Goal: Information Seeking & Learning: Learn about a topic

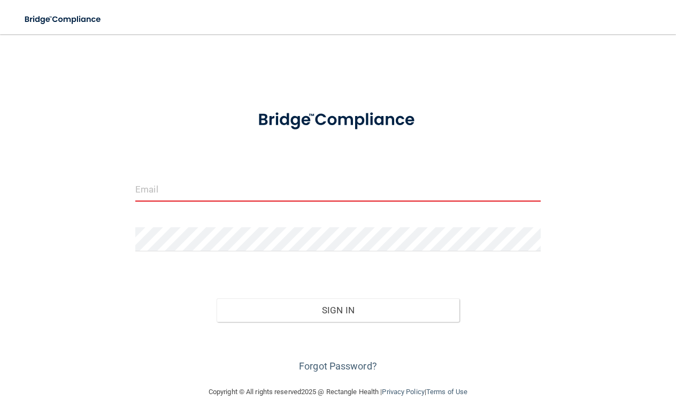
type input "[EMAIL_ADDRESS][DOMAIN_NAME]"
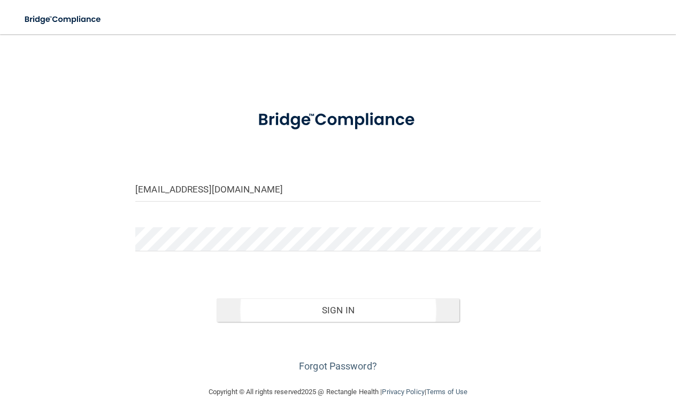
click at [355, 306] on button "Sign In" at bounding box center [338, 311] width 243 height 24
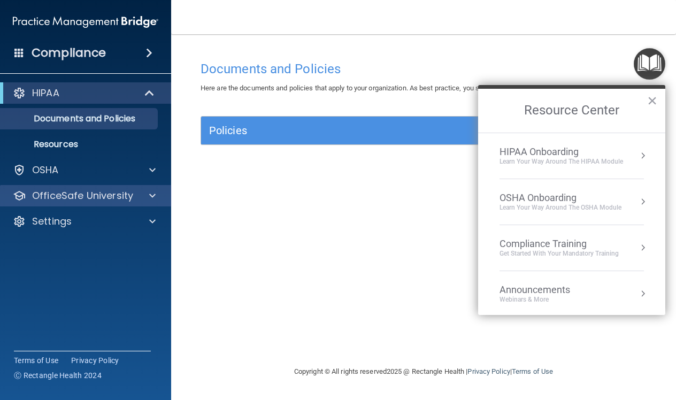
click at [144, 196] on div at bounding box center [151, 195] width 27 height 13
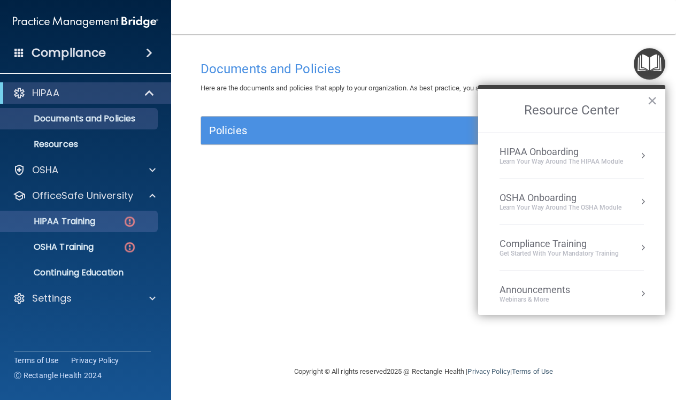
click at [118, 219] on div "HIPAA Training" at bounding box center [80, 221] width 146 height 11
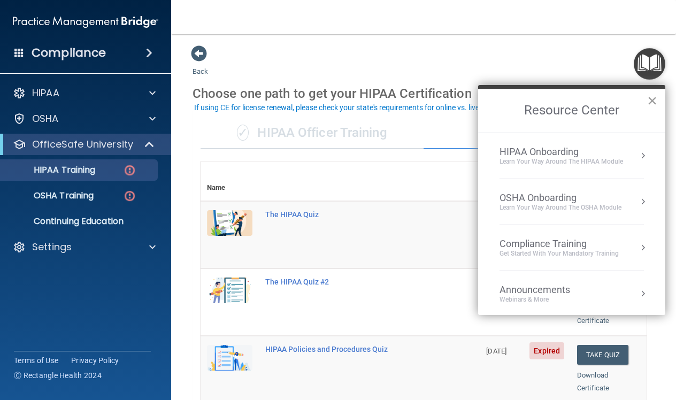
click at [651, 105] on button "×" at bounding box center [652, 100] width 10 height 17
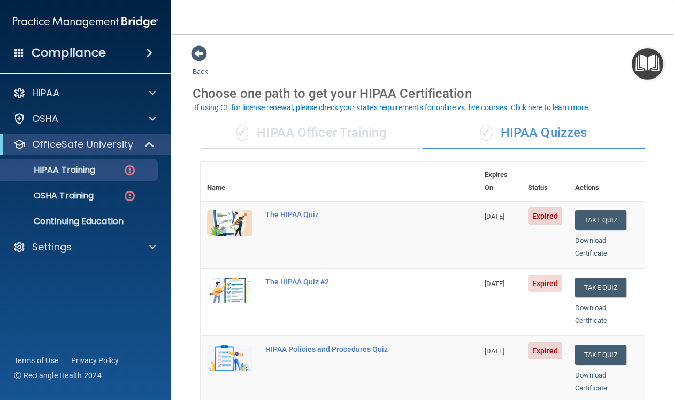
drag, startPoint x: 640, startPoint y: 127, endPoint x: 638, endPoint y: 120, distance: 6.8
click at [638, 121] on div "✓ HIPAA Quizzes" at bounding box center [534, 133] width 222 height 32
drag, startPoint x: 638, startPoint y: 122, endPoint x: 636, endPoint y: 115, distance: 7.1
click at [660, 120] on main "Back Choose one path to get your HIPAA Certification ✓ HIPAA Officer Training ✓…" at bounding box center [422, 217] width 503 height 366
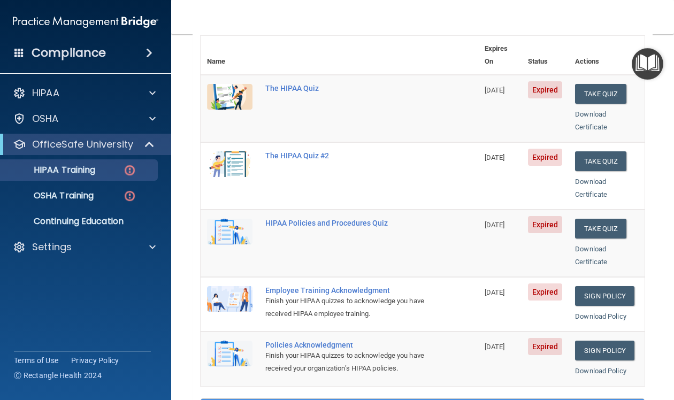
scroll to position [120, 0]
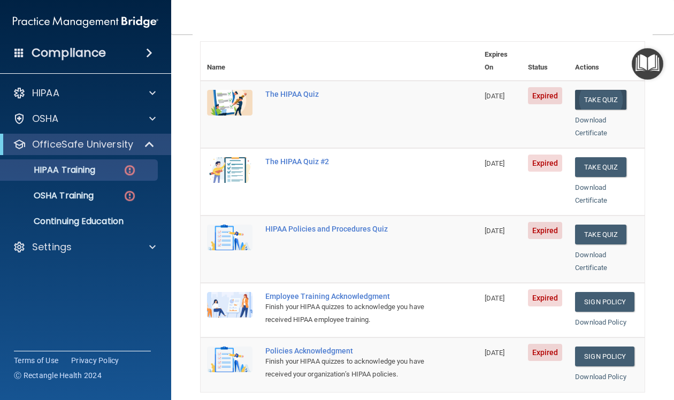
click at [601, 90] on button "Take Quiz" at bounding box center [600, 100] width 51 height 20
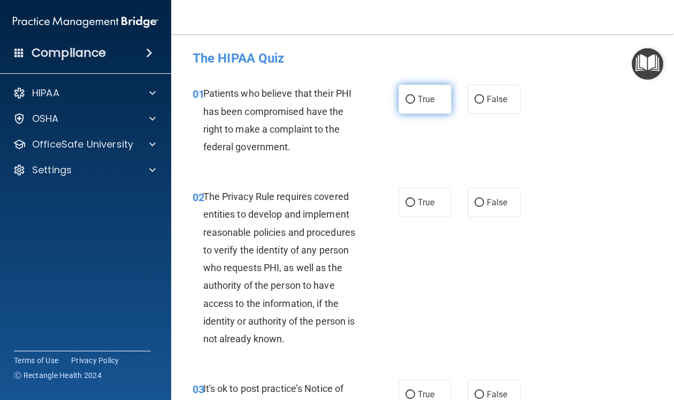
click at [412, 99] on input "True" at bounding box center [411, 100] width 10 height 8
radio input "true"
click at [410, 201] on input "True" at bounding box center [411, 203] width 10 height 8
radio input "true"
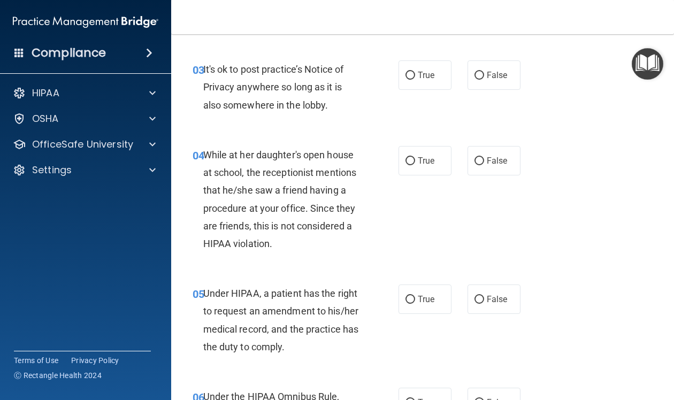
scroll to position [309, 0]
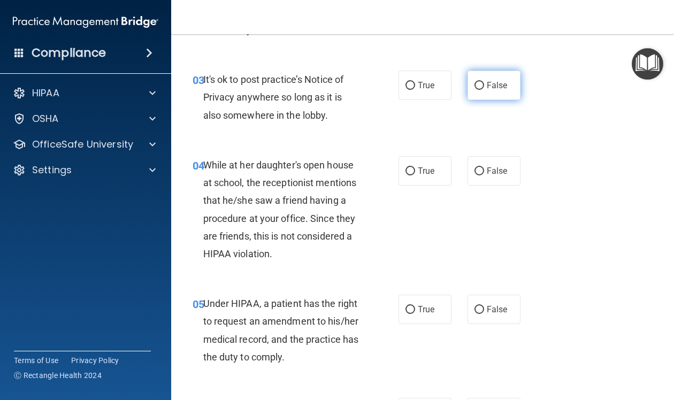
click at [481, 83] on input "False" at bounding box center [480, 86] width 10 height 8
radio input "true"
click at [481, 169] on input "False" at bounding box center [480, 171] width 10 height 8
radio input "true"
drag, startPoint x: 582, startPoint y: 222, endPoint x: 597, endPoint y: 248, distance: 30.4
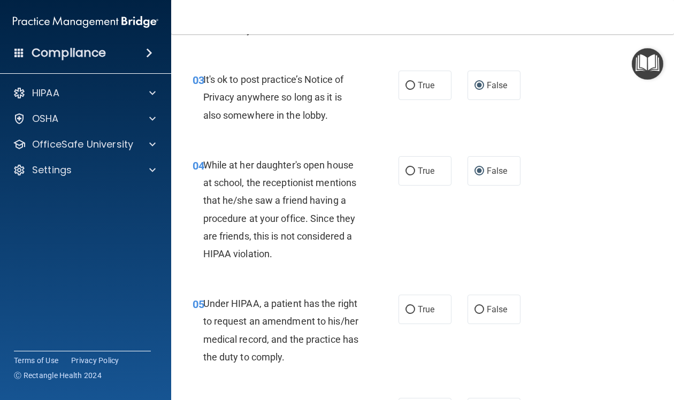
click at [593, 254] on div "04 While at her daughter's open house at school, the receptionist mentions that…" at bounding box center [423, 212] width 476 height 139
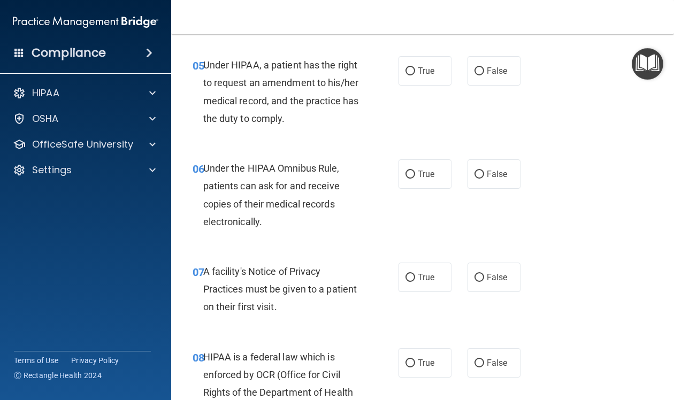
scroll to position [563, 0]
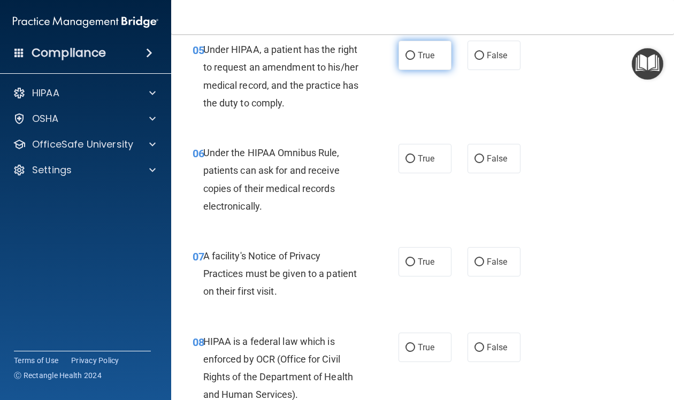
click at [409, 52] on input "True" at bounding box center [411, 56] width 10 height 8
radio input "true"
click at [410, 156] on input "True" at bounding box center [411, 159] width 10 height 8
radio input "true"
click at [414, 258] on input "True" at bounding box center [411, 262] width 10 height 8
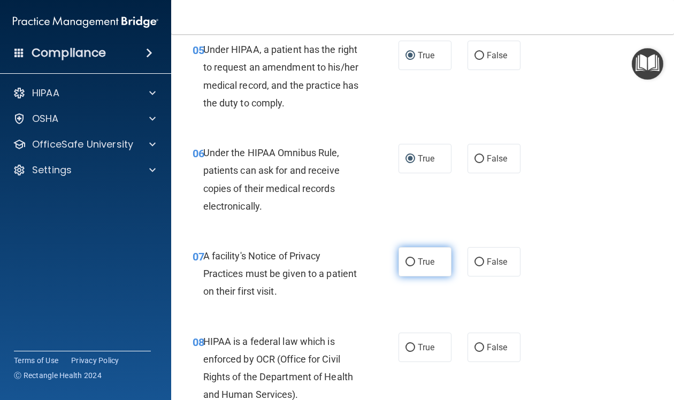
radio input "true"
click at [411, 344] on input "True" at bounding box center [411, 348] width 10 height 8
radio input "true"
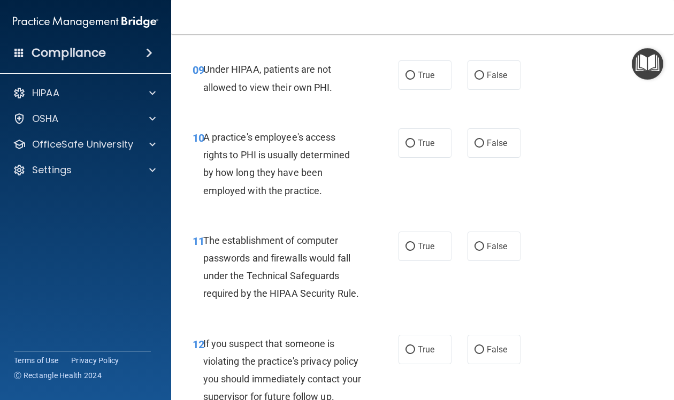
scroll to position [928, 0]
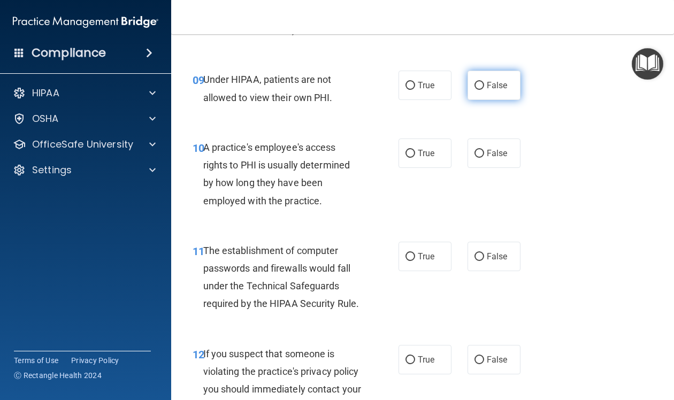
click at [478, 82] on input "False" at bounding box center [480, 86] width 10 height 8
radio input "true"
click at [482, 150] on input "False" at bounding box center [480, 154] width 10 height 8
radio input "true"
click at [412, 253] on input "True" at bounding box center [411, 257] width 10 height 8
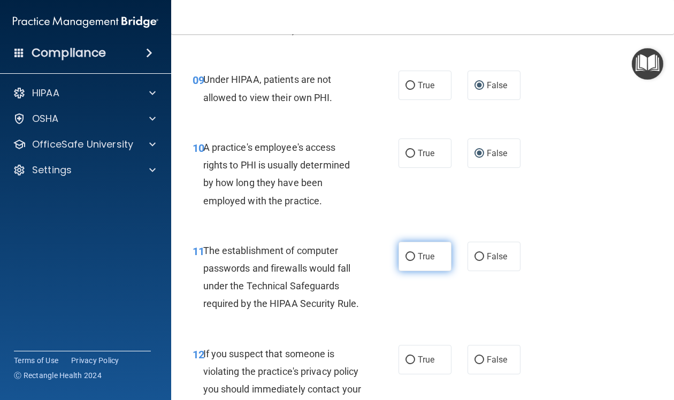
radio input "true"
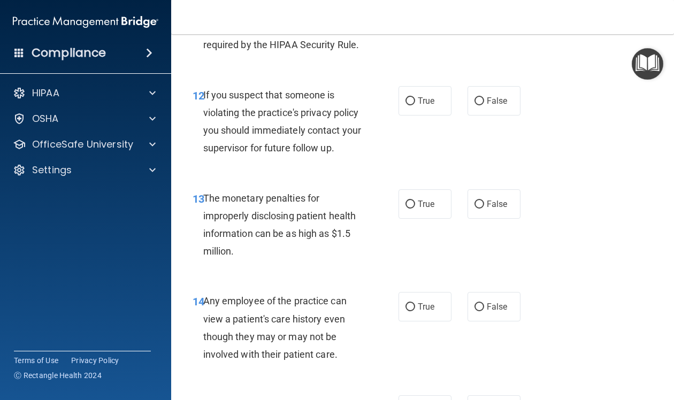
scroll to position [1202, 0]
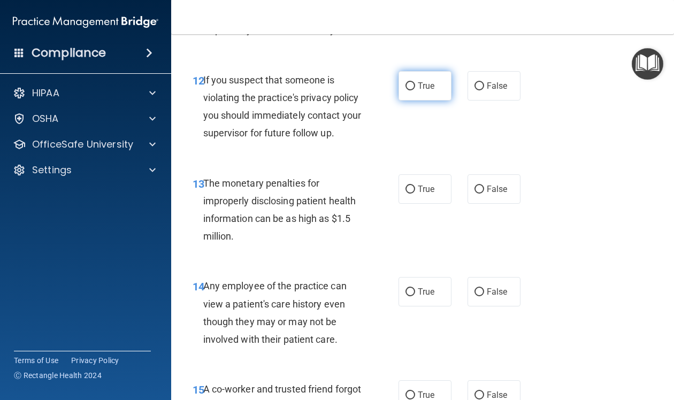
click at [411, 82] on input "True" at bounding box center [411, 86] width 10 height 8
radio input "true"
click at [411, 186] on input "True" at bounding box center [411, 190] width 10 height 8
radio input "true"
click at [480, 186] on input "False" at bounding box center [480, 190] width 10 height 8
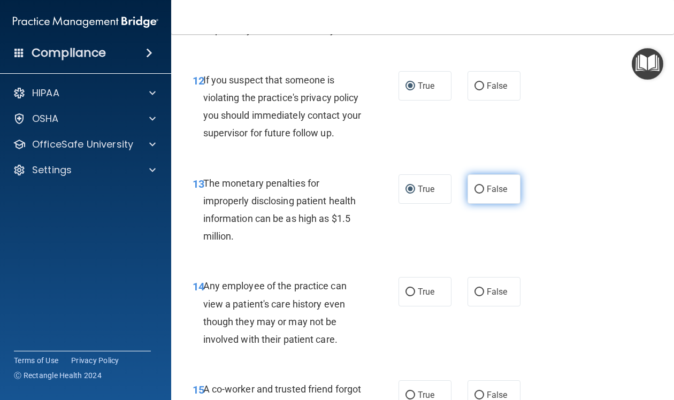
radio input "true"
radio input "false"
click at [413, 288] on input "True" at bounding box center [411, 292] width 10 height 8
radio input "true"
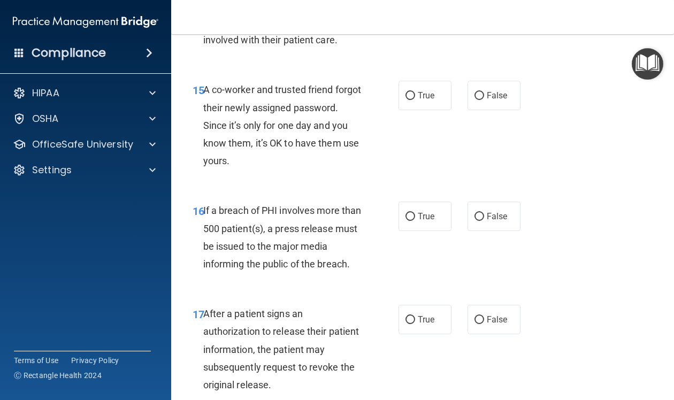
scroll to position [1512, 0]
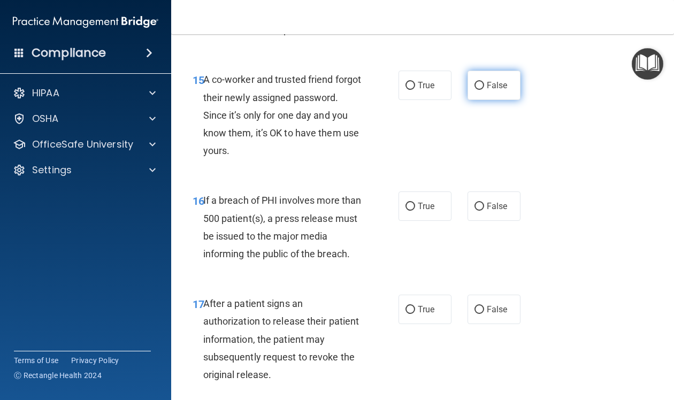
click at [480, 82] on input "False" at bounding box center [480, 86] width 10 height 8
radio input "true"
click at [413, 203] on input "True" at bounding box center [411, 207] width 10 height 8
radio input "true"
click at [412, 306] on input "True" at bounding box center [411, 310] width 10 height 8
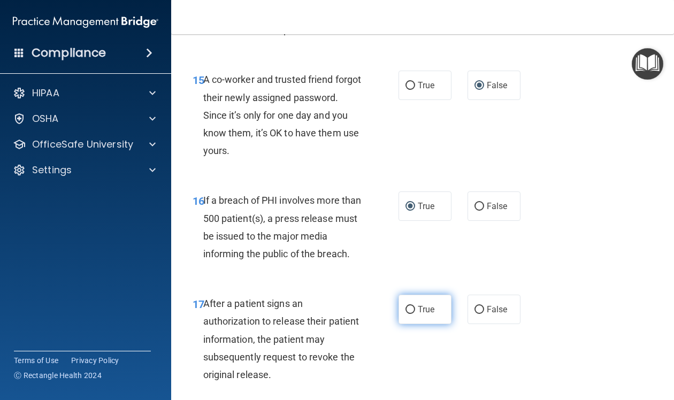
radio input "true"
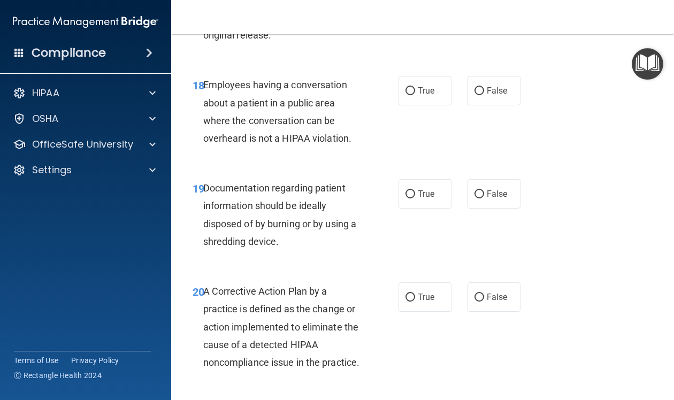
scroll to position [1872, 0]
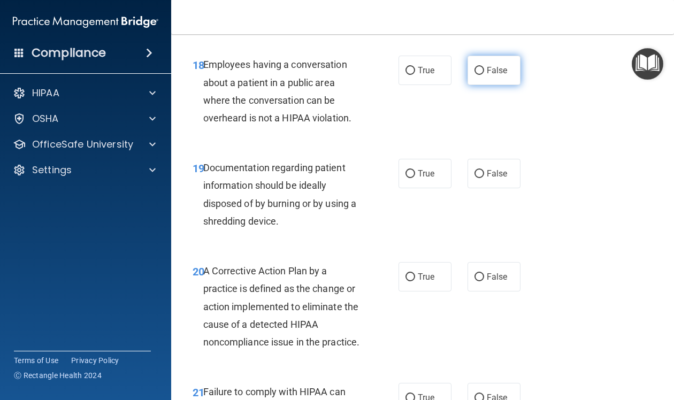
click at [479, 67] on input "False" at bounding box center [480, 71] width 10 height 8
radio input "true"
click at [413, 170] on input "True" at bounding box center [411, 174] width 10 height 8
radio input "true"
click at [409, 273] on input "True" at bounding box center [411, 277] width 10 height 8
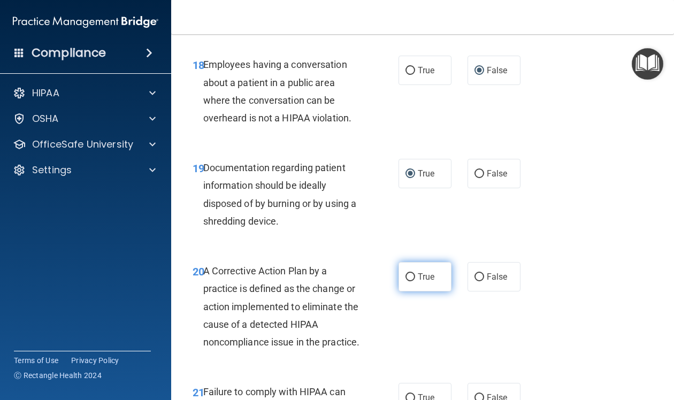
radio input "true"
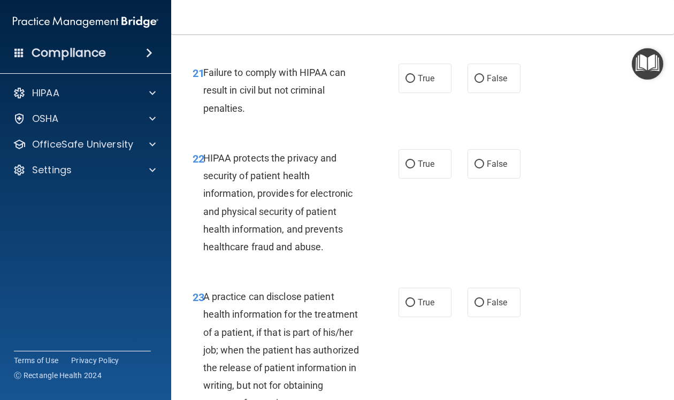
scroll to position [2197, 0]
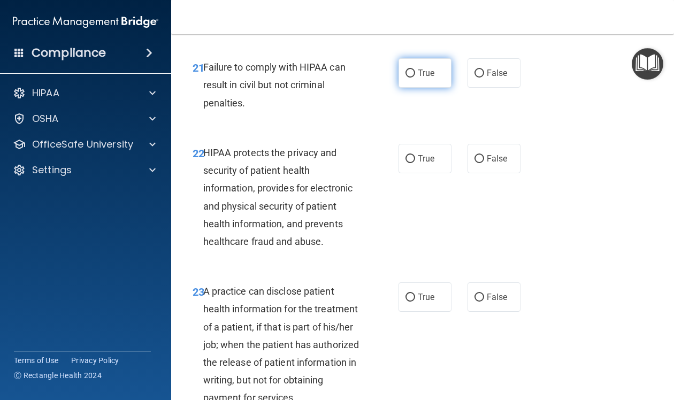
click at [412, 70] on input "True" at bounding box center [411, 74] width 10 height 8
radio input "true"
click at [410, 155] on input "True" at bounding box center [411, 159] width 10 height 8
radio input "true"
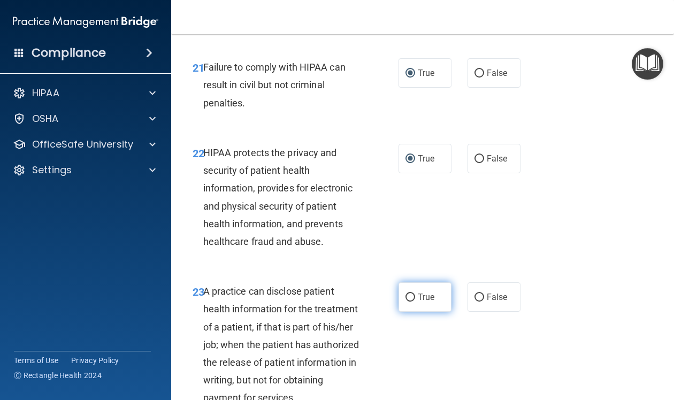
click at [411, 294] on input "True" at bounding box center [411, 298] width 10 height 8
radio input "true"
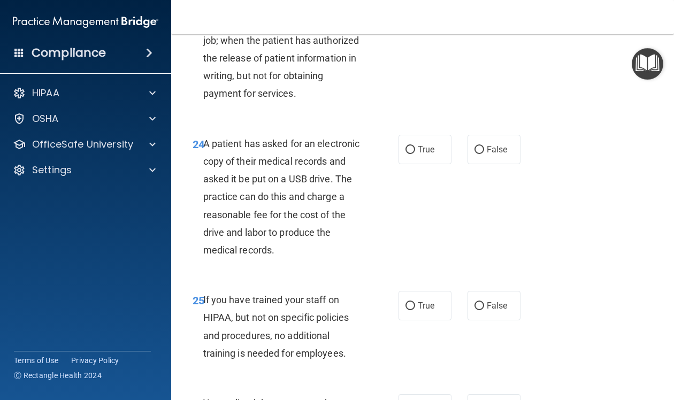
scroll to position [2542, 0]
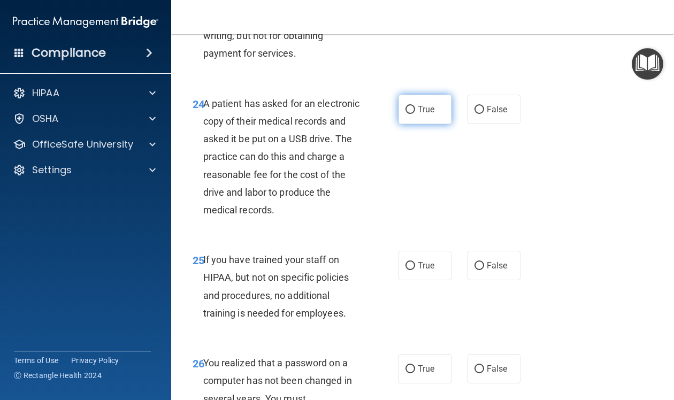
click at [412, 106] on input "True" at bounding box center [411, 110] width 10 height 8
radio input "true"
click at [477, 262] on input "False" at bounding box center [480, 266] width 10 height 8
radio input "true"
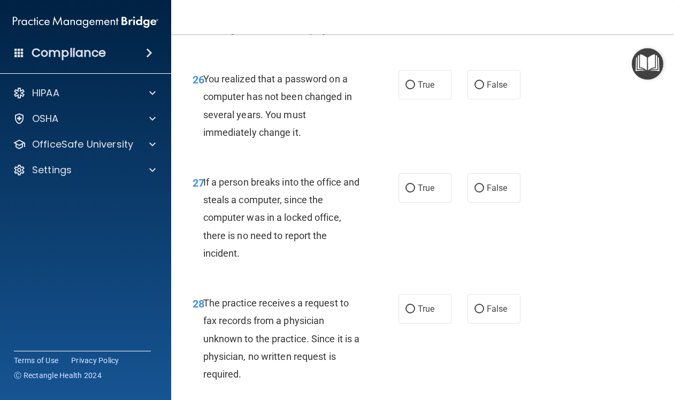
scroll to position [2831, 0]
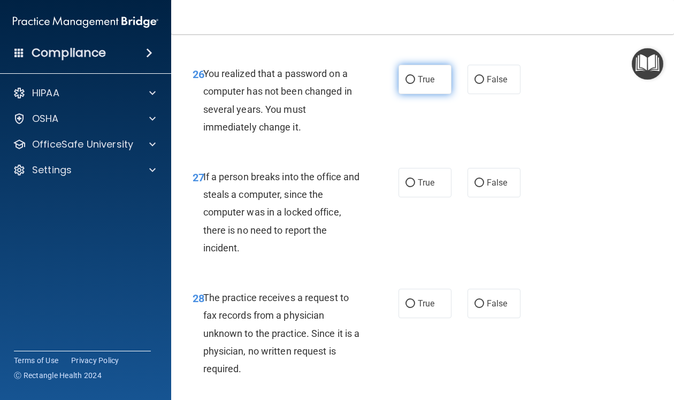
click at [412, 76] on input "True" at bounding box center [411, 80] width 10 height 8
radio input "true"
click at [482, 179] on input "False" at bounding box center [480, 183] width 10 height 8
radio input "true"
click at [411, 300] on input "True" at bounding box center [411, 304] width 10 height 8
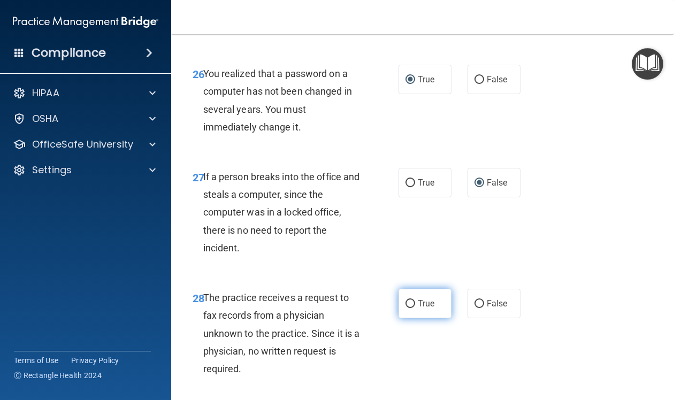
radio input "true"
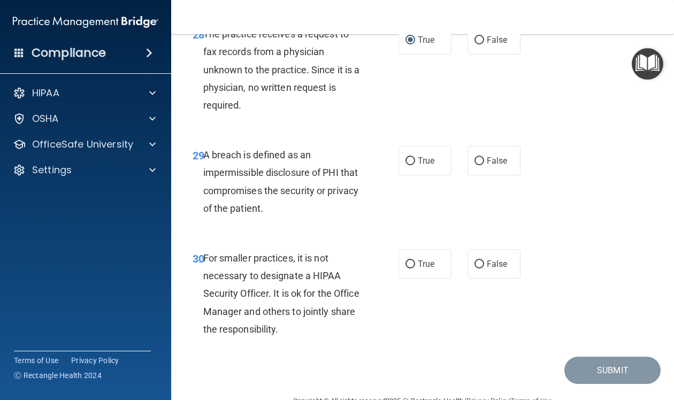
scroll to position [3105, 0]
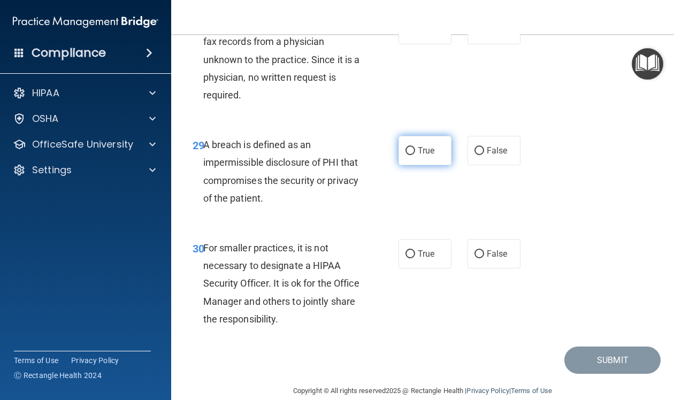
click at [412, 147] on input "True" at bounding box center [411, 151] width 10 height 8
radio input "true"
click at [479, 250] on input "False" at bounding box center [480, 254] width 10 height 8
radio input "true"
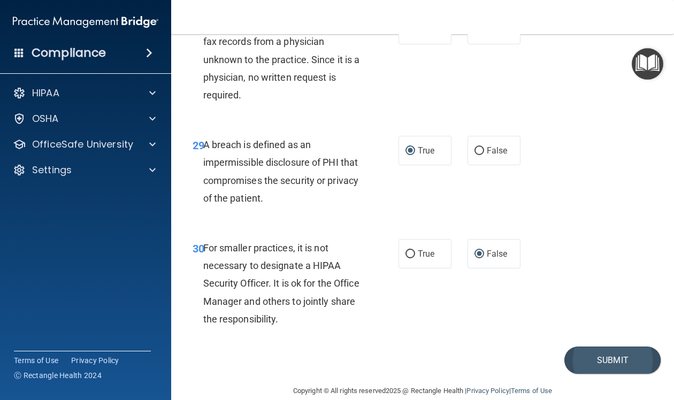
click at [586, 347] on button "Submit" at bounding box center [613, 360] width 96 height 27
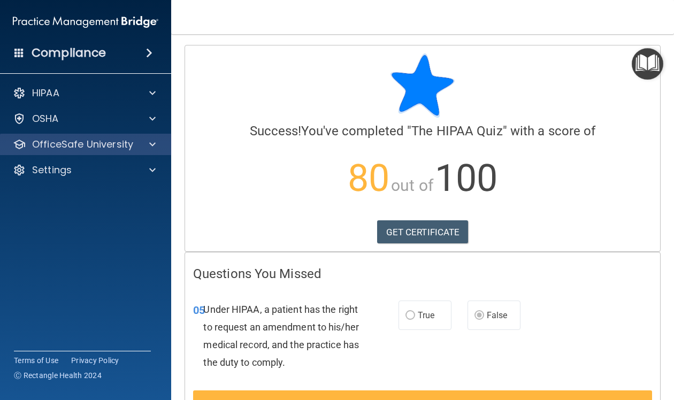
click at [138, 145] on div at bounding box center [151, 144] width 27 height 13
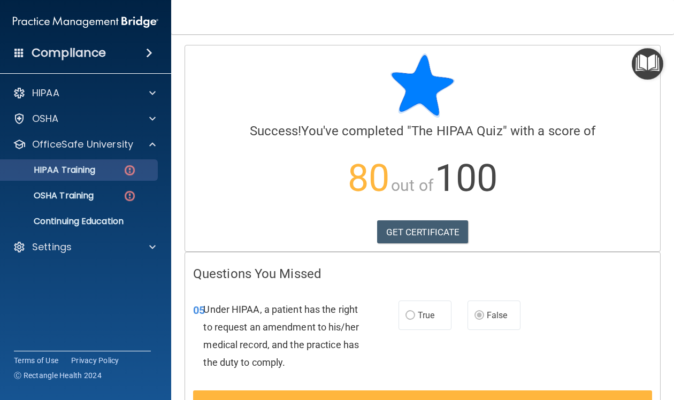
click at [123, 170] on img at bounding box center [129, 170] width 13 height 13
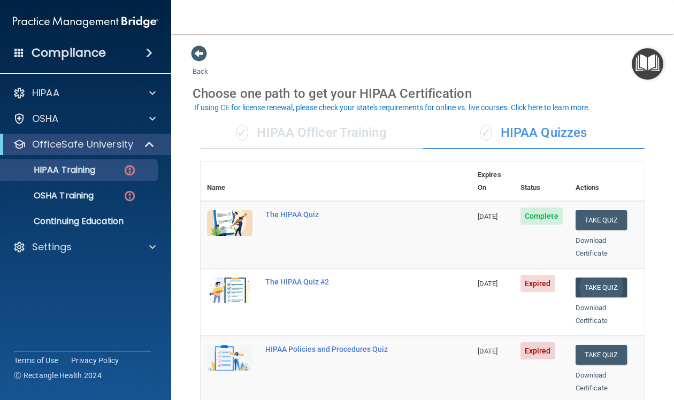
click at [601, 278] on button "Take Quiz" at bounding box center [601, 288] width 51 height 20
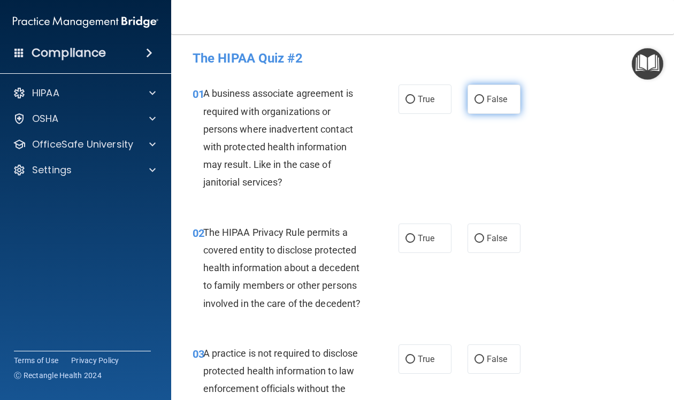
click at [481, 102] on input "False" at bounding box center [480, 100] width 10 height 8
radio input "true"
click at [411, 238] on input "True" at bounding box center [411, 239] width 10 height 8
radio input "true"
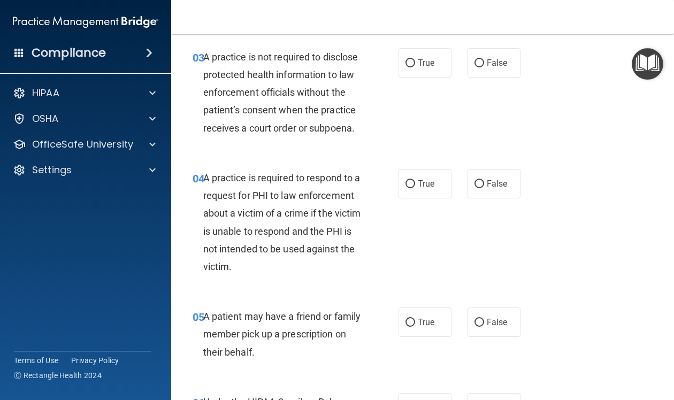
scroll to position [261, 0]
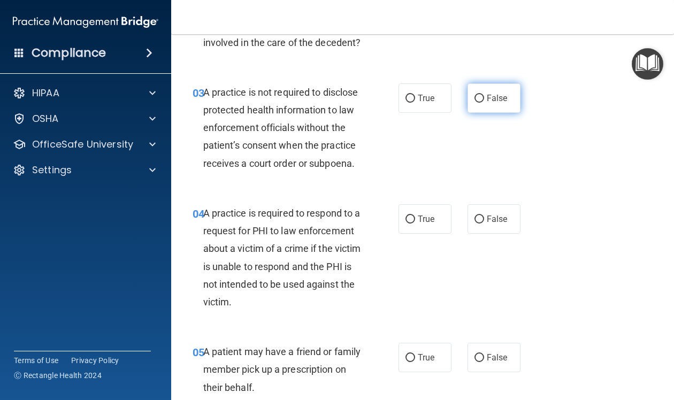
click at [482, 96] on input "False" at bounding box center [480, 99] width 10 height 8
radio input "true"
click at [410, 216] on input "True" at bounding box center [411, 220] width 10 height 8
radio input "true"
click at [412, 354] on input "True" at bounding box center [411, 358] width 10 height 8
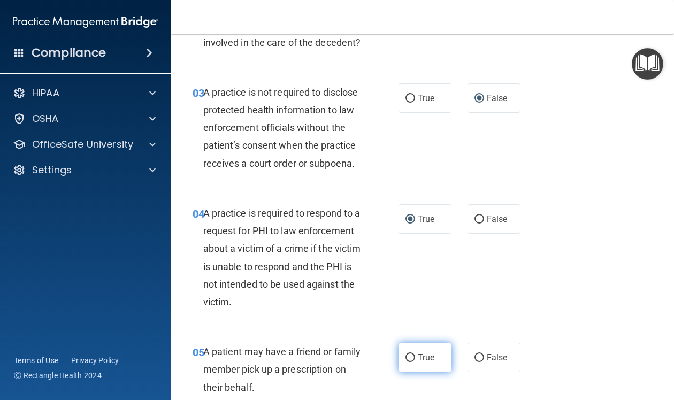
radio input "true"
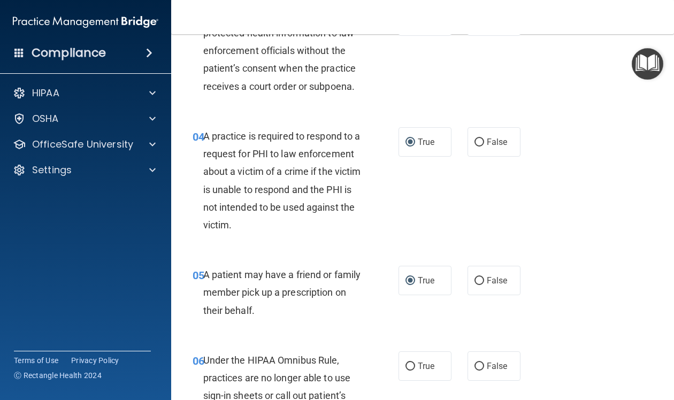
scroll to position [345, 0]
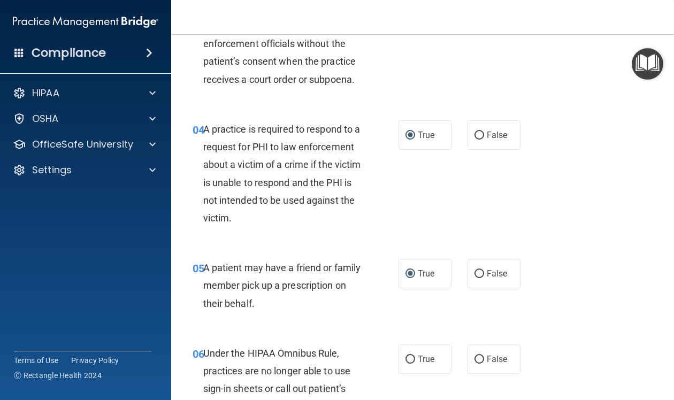
drag, startPoint x: 635, startPoint y: 218, endPoint x: 655, endPoint y: 131, distance: 89.0
click at [655, 131] on div "04 A practice is required to respond to a request for PHI to law enforcement ab…" at bounding box center [423, 176] width 476 height 139
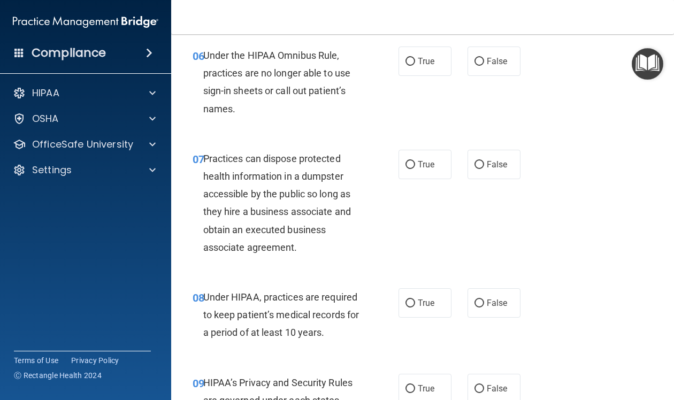
scroll to position [628, 0]
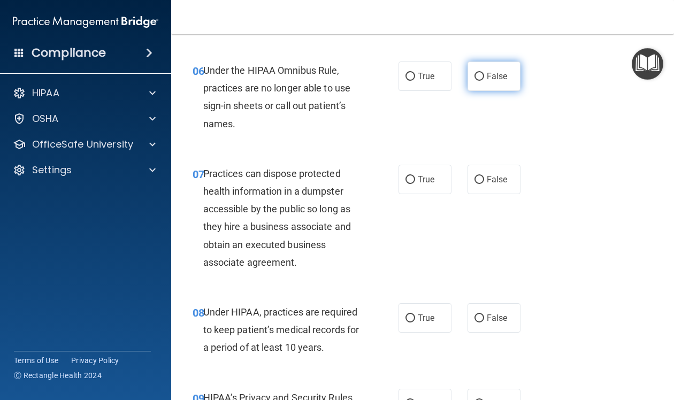
click at [481, 73] on input "False" at bounding box center [480, 77] width 10 height 8
radio input "true"
click at [480, 176] on input "False" at bounding box center [480, 180] width 10 height 8
radio input "true"
click at [479, 315] on input "False" at bounding box center [480, 319] width 10 height 8
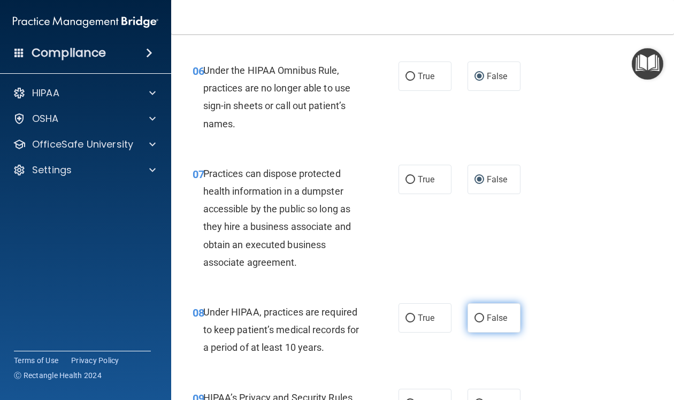
radio input "true"
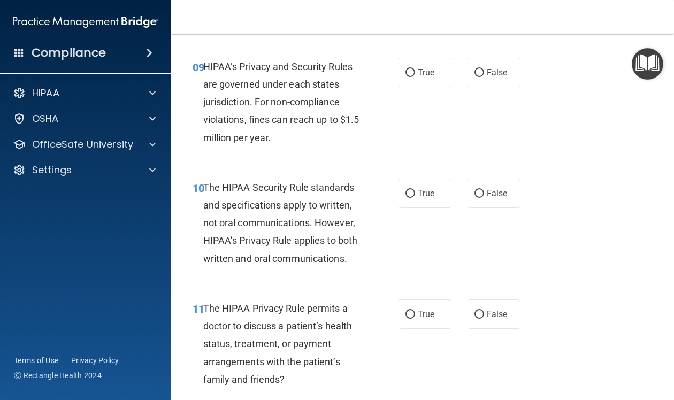
scroll to position [940, 0]
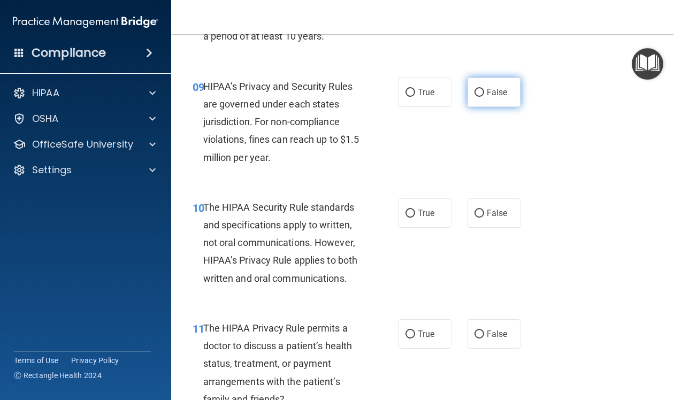
click at [483, 89] on input "False" at bounding box center [480, 93] width 10 height 8
radio input "true"
click at [414, 210] on input "True" at bounding box center [411, 214] width 10 height 8
radio input "true"
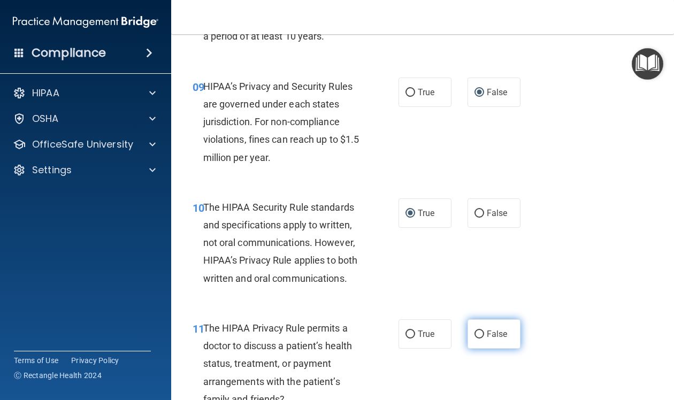
click at [479, 331] on input "False" at bounding box center [480, 335] width 10 height 8
radio input "true"
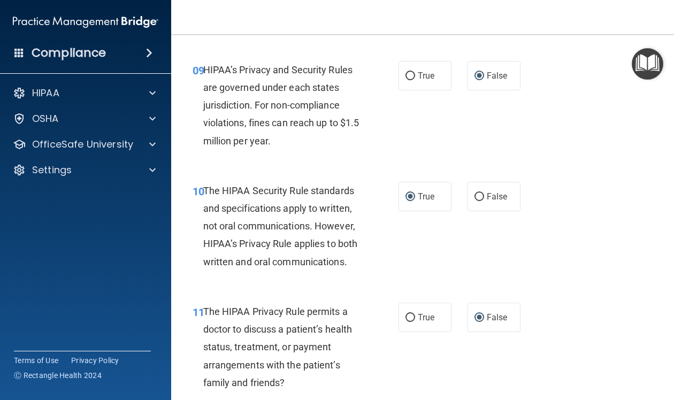
scroll to position [972, 0]
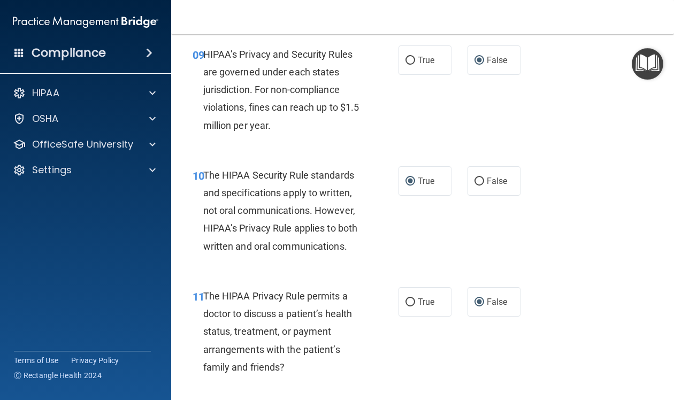
drag, startPoint x: 670, startPoint y: 149, endPoint x: 669, endPoint y: 164, distance: 14.5
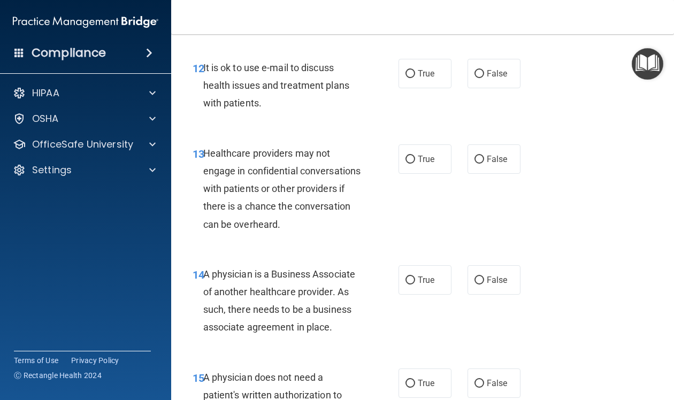
scroll to position [1326, 0]
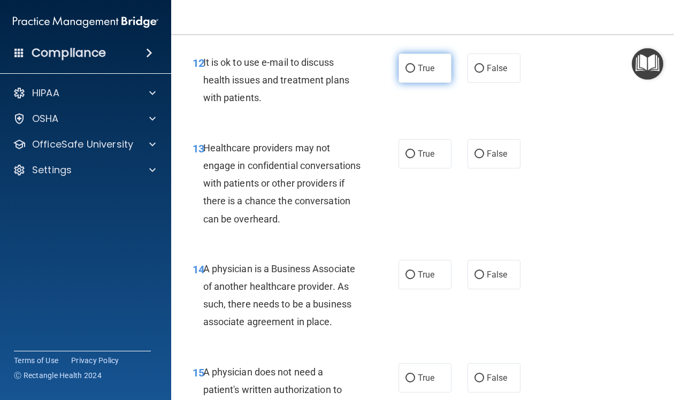
click at [413, 65] on input "True" at bounding box center [411, 69] width 10 height 8
radio input "true"
click at [477, 150] on input "False" at bounding box center [480, 154] width 10 height 8
radio input "true"
click at [480, 271] on input "False" at bounding box center [480, 275] width 10 height 8
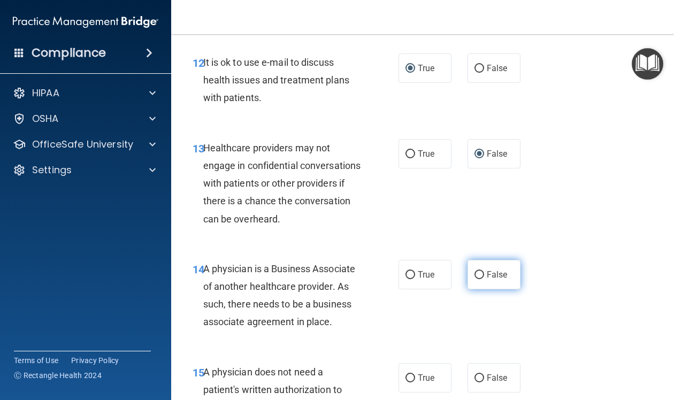
radio input "true"
click at [411, 375] on input "True" at bounding box center [411, 379] width 10 height 8
radio input "true"
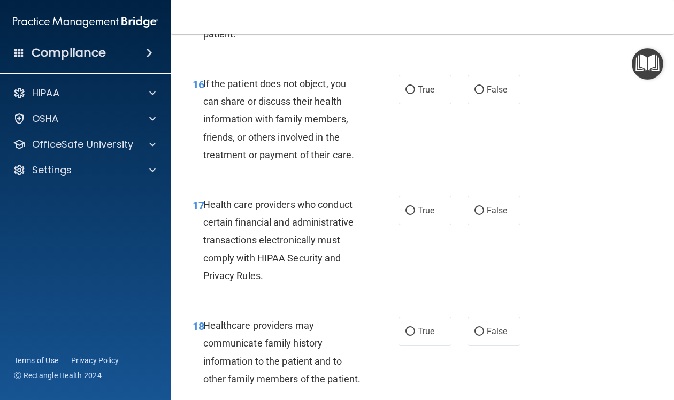
scroll to position [1768, 0]
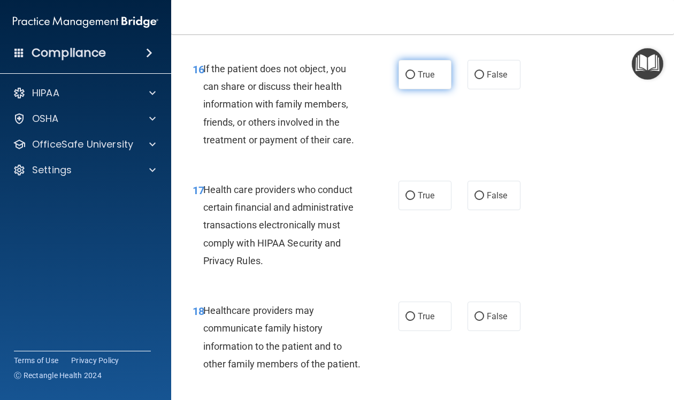
click at [410, 71] on input "True" at bounding box center [411, 75] width 10 height 8
radio input "true"
click at [411, 192] on input "True" at bounding box center [411, 196] width 10 height 8
radio input "true"
click at [478, 313] on input "False" at bounding box center [480, 317] width 10 height 8
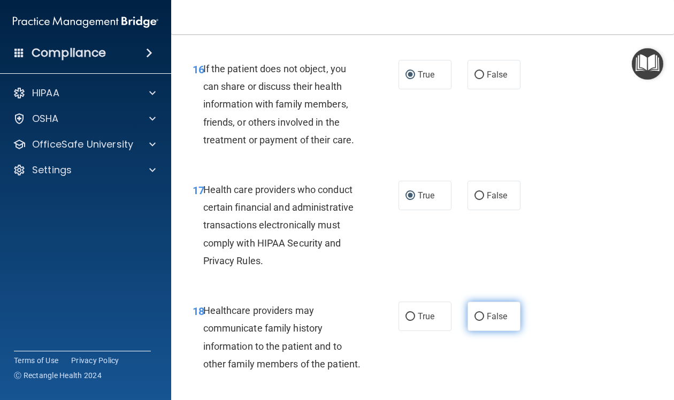
radio input "true"
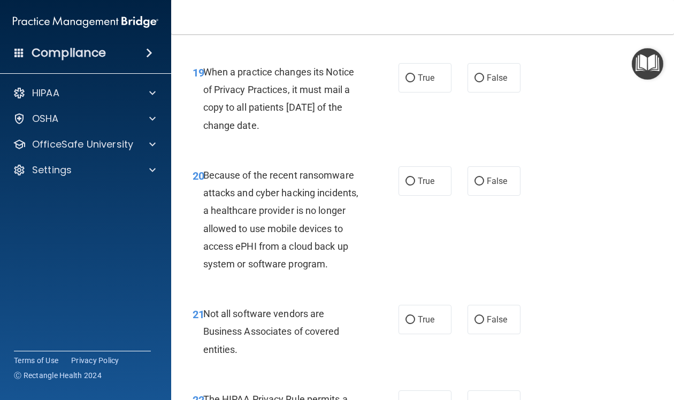
scroll to position [2120, 0]
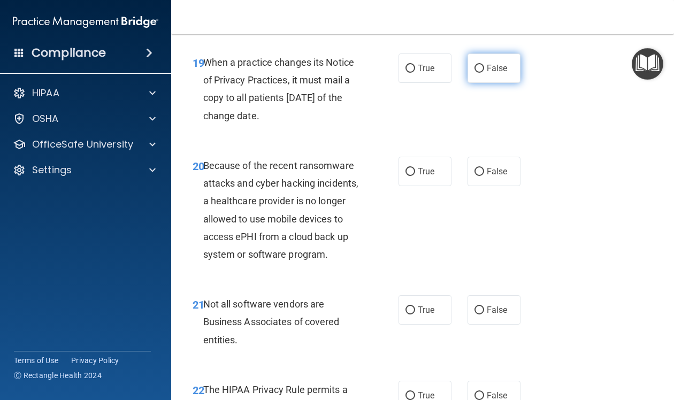
click at [481, 65] on input "False" at bounding box center [480, 69] width 10 height 8
radio input "true"
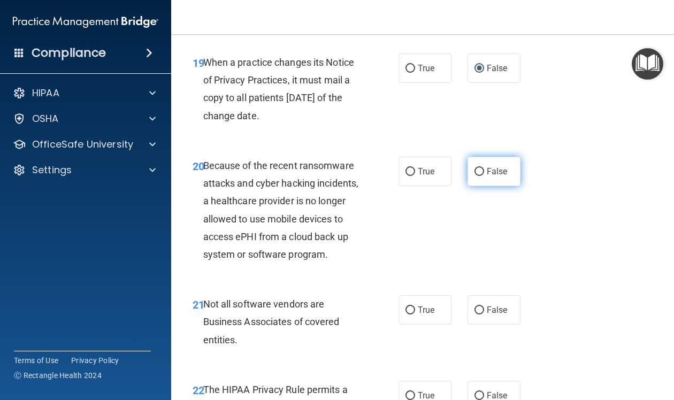
click at [481, 168] on input "False" at bounding box center [480, 172] width 10 height 8
radio input "true"
click at [411, 307] on input "True" at bounding box center [411, 311] width 10 height 8
radio input "true"
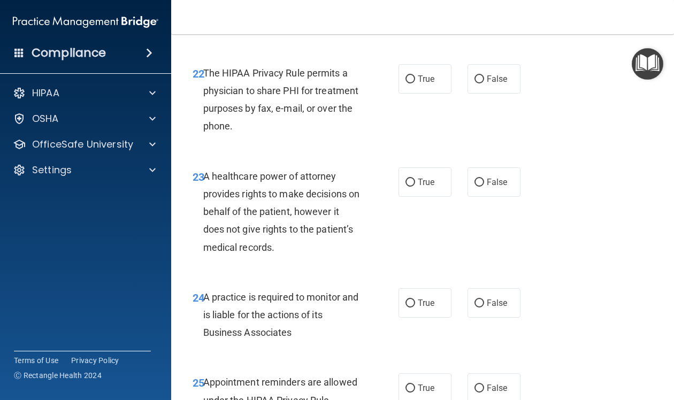
scroll to position [2457, 0]
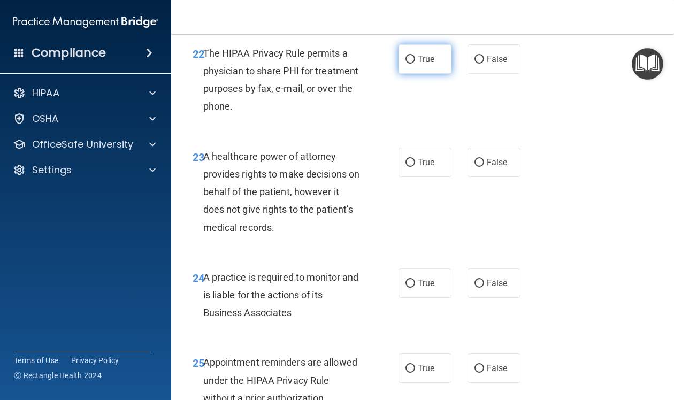
click at [412, 56] on input "True" at bounding box center [411, 60] width 10 height 8
radio input "true"
click at [412, 159] on input "True" at bounding box center [411, 163] width 10 height 8
radio input "true"
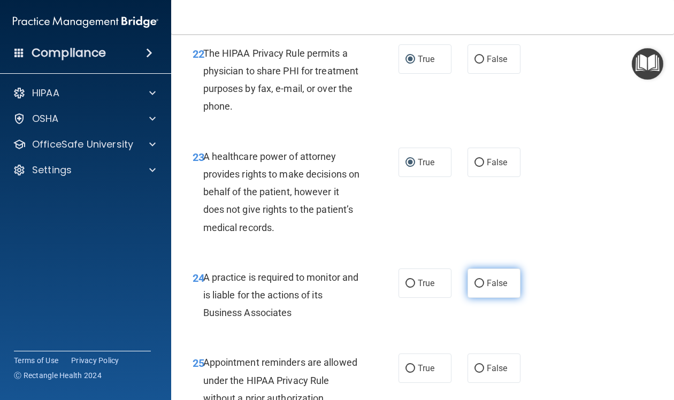
click at [479, 280] on input "False" at bounding box center [480, 284] width 10 height 8
radio input "true"
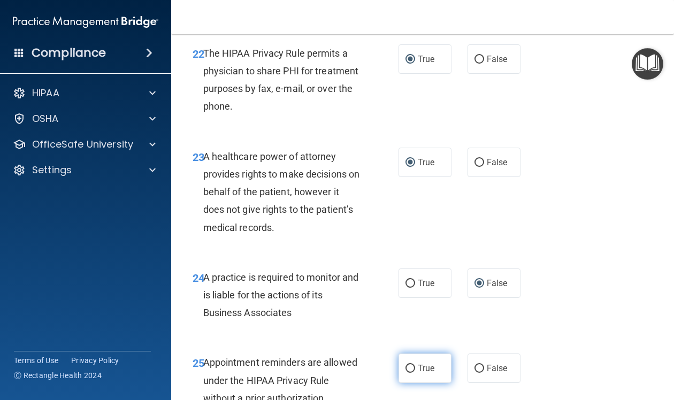
click at [412, 365] on input "True" at bounding box center [411, 369] width 10 height 8
radio input "true"
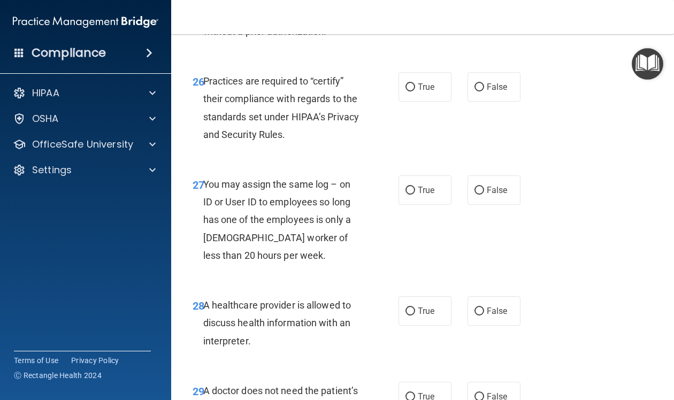
scroll to position [2828, 0]
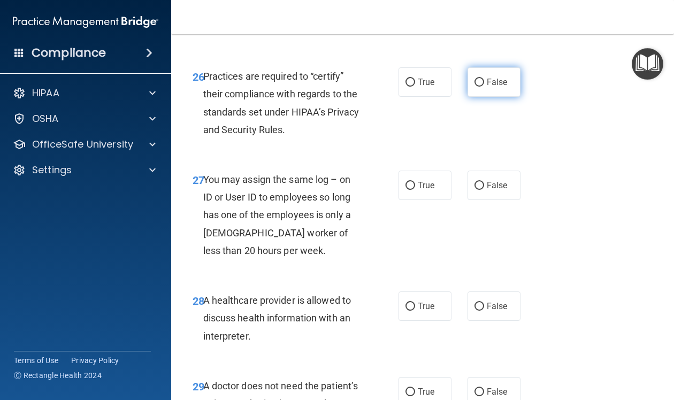
click at [480, 79] on input "False" at bounding box center [480, 83] width 10 height 8
radio input "true"
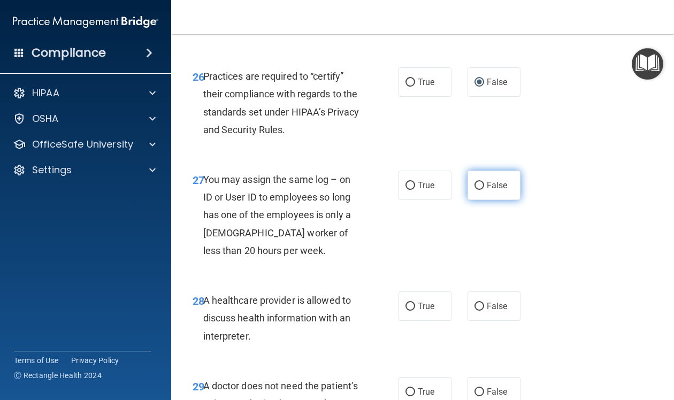
click at [479, 182] on input "False" at bounding box center [480, 186] width 10 height 8
radio input "true"
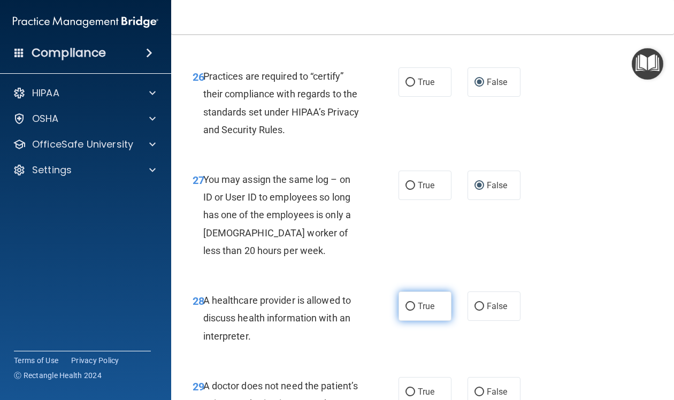
click at [413, 303] on input "True" at bounding box center [411, 307] width 10 height 8
radio input "true"
click at [411, 388] on input "True" at bounding box center [411, 392] width 10 height 8
radio input "true"
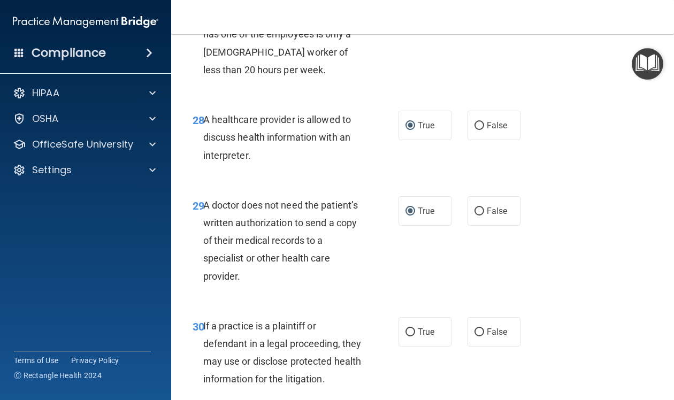
scroll to position [3030, 0]
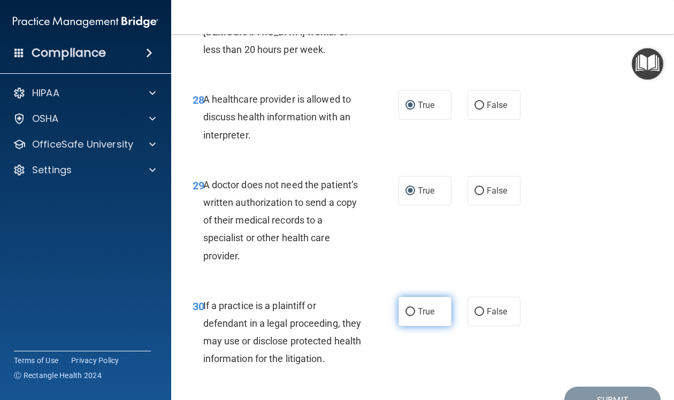
click at [409, 308] on input "True" at bounding box center [411, 312] width 10 height 8
radio input "true"
click at [605, 387] on button "Submit" at bounding box center [613, 400] width 96 height 27
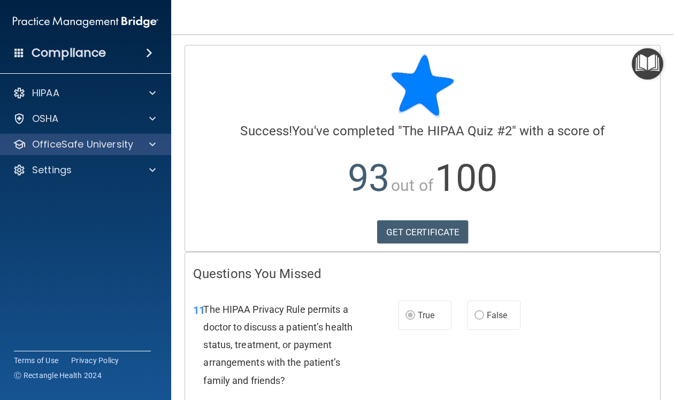
click at [149, 152] on div "OfficeSafe University" at bounding box center [86, 144] width 172 height 21
click at [155, 146] on span at bounding box center [152, 144] width 6 height 13
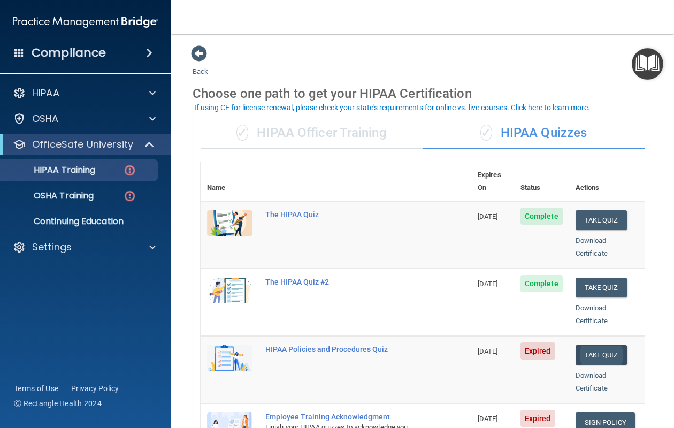
click at [612, 345] on button "Take Quiz" at bounding box center [601, 355] width 51 height 20
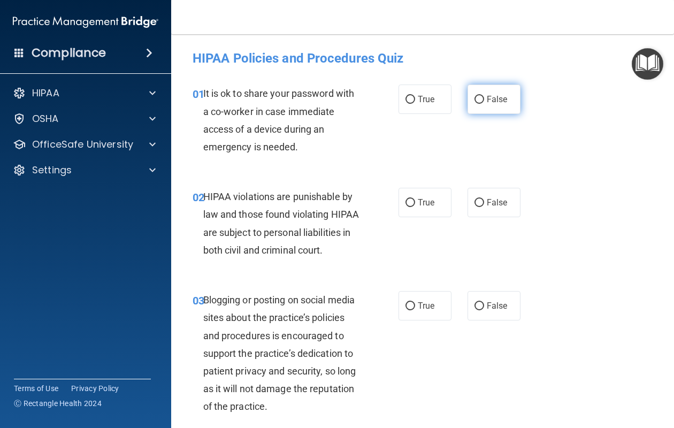
click at [481, 98] on input "False" at bounding box center [480, 100] width 10 height 8
radio input "true"
click at [411, 202] on input "True" at bounding box center [411, 203] width 10 height 8
radio input "true"
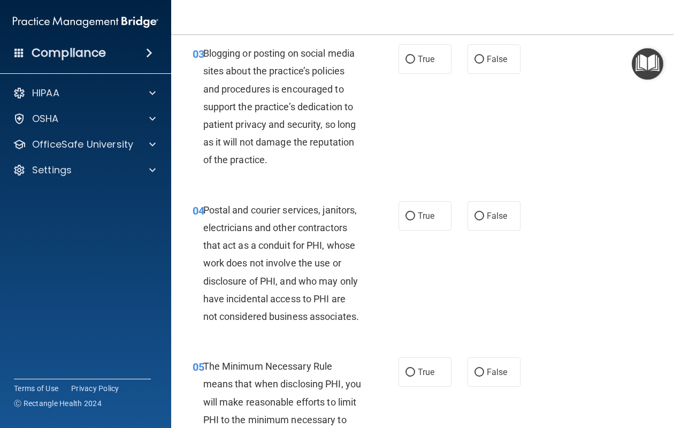
scroll to position [252, 0]
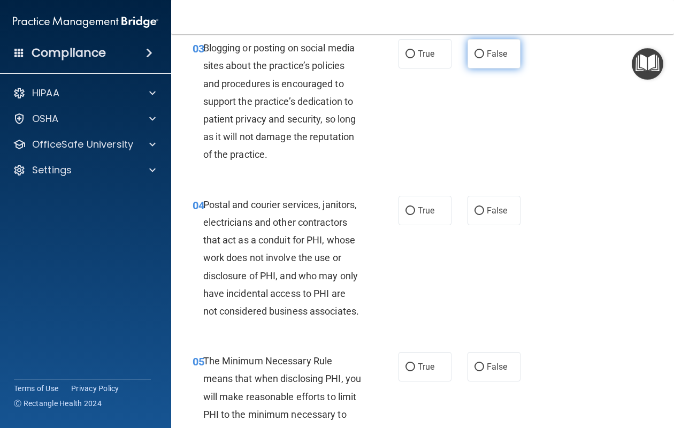
click at [480, 51] on input "False" at bounding box center [480, 54] width 10 height 8
radio input "true"
click at [413, 207] on input "True" at bounding box center [411, 211] width 10 height 8
radio input "true"
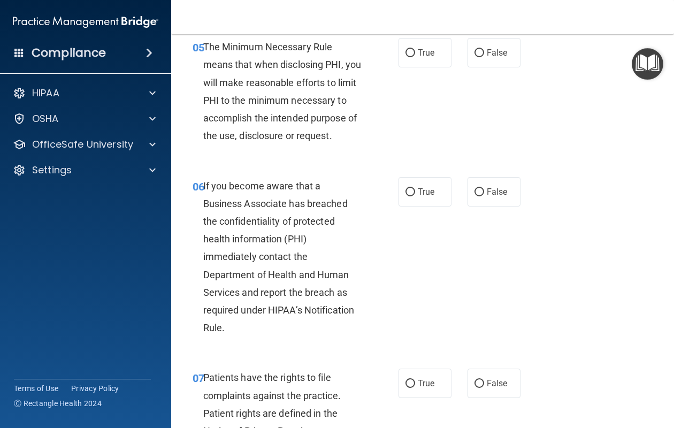
scroll to position [540, 0]
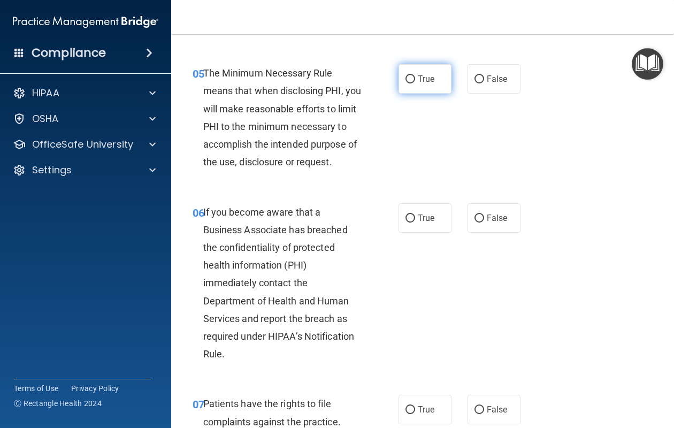
click at [412, 75] on input "True" at bounding box center [411, 79] width 10 height 8
radio input "true"
click at [478, 215] on input "False" at bounding box center [480, 219] width 10 height 8
radio input "true"
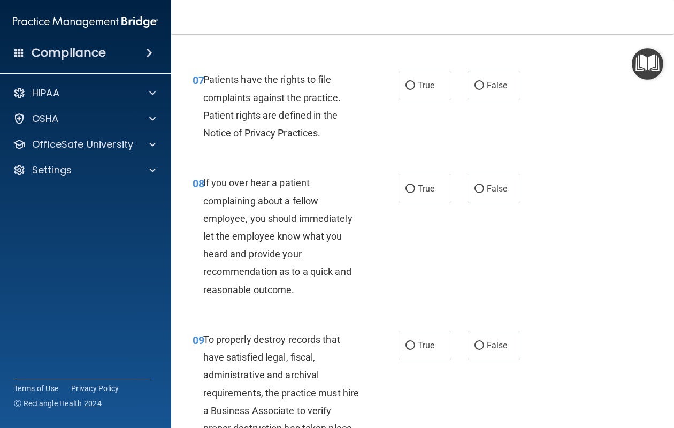
scroll to position [885, 0]
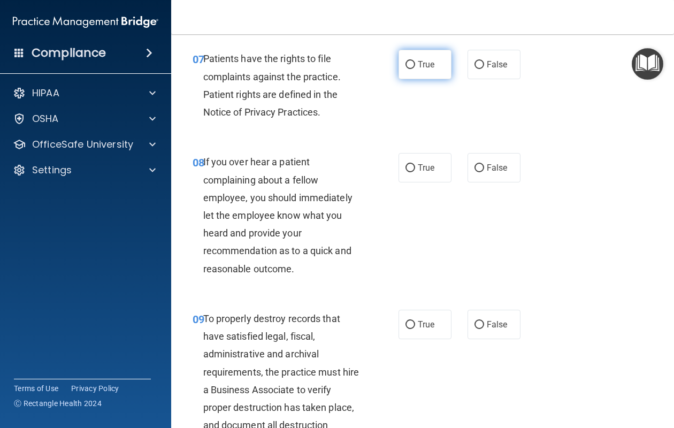
click at [410, 61] on input "True" at bounding box center [411, 65] width 10 height 8
radio input "true"
click at [479, 164] on input "False" at bounding box center [480, 168] width 10 height 8
radio input "true"
click at [480, 321] on input "False" at bounding box center [480, 325] width 10 height 8
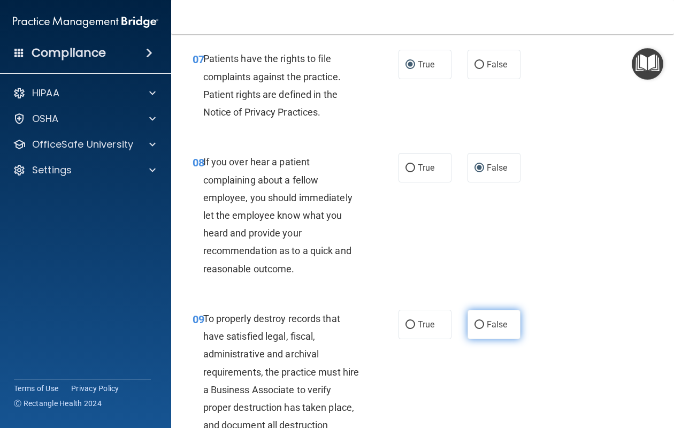
radio input "true"
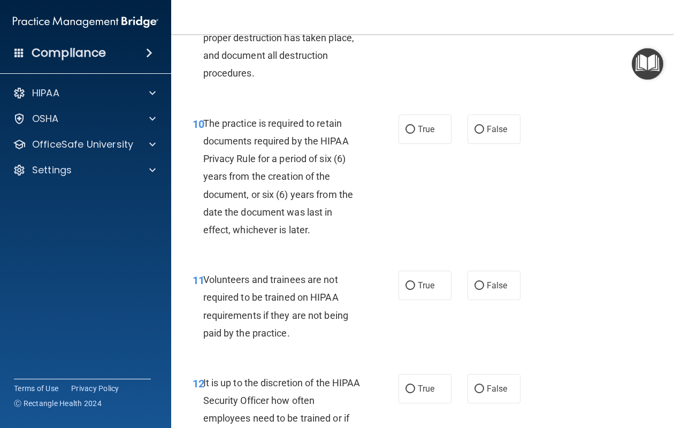
scroll to position [1256, 0]
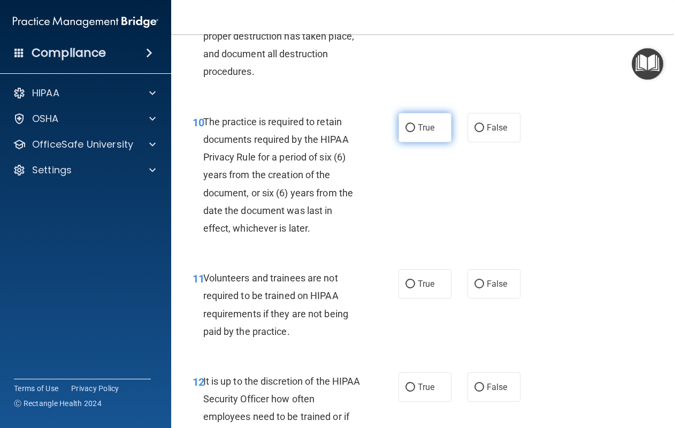
click at [411, 124] on input "True" at bounding box center [411, 128] width 10 height 8
radio input "true"
click at [480, 280] on input "False" at bounding box center [480, 284] width 10 height 8
radio input "true"
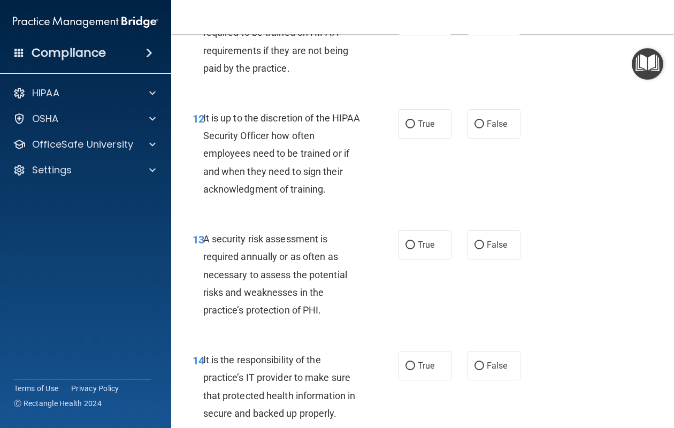
scroll to position [1520, 0]
click at [482, 120] on input "False" at bounding box center [480, 124] width 10 height 8
radio input "true"
click at [410, 241] on input "True" at bounding box center [411, 245] width 10 height 8
radio input "true"
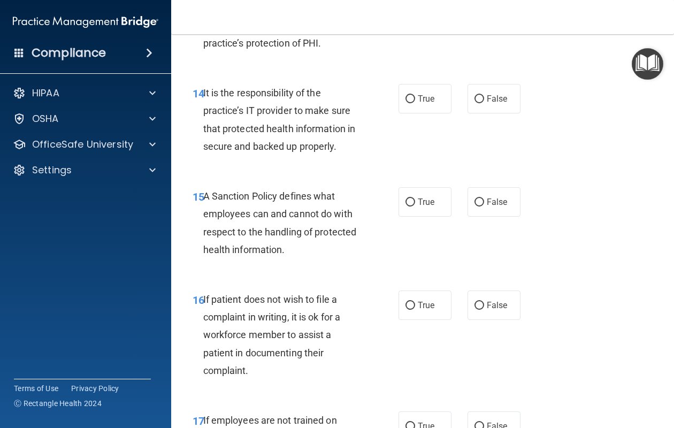
scroll to position [1784, 0]
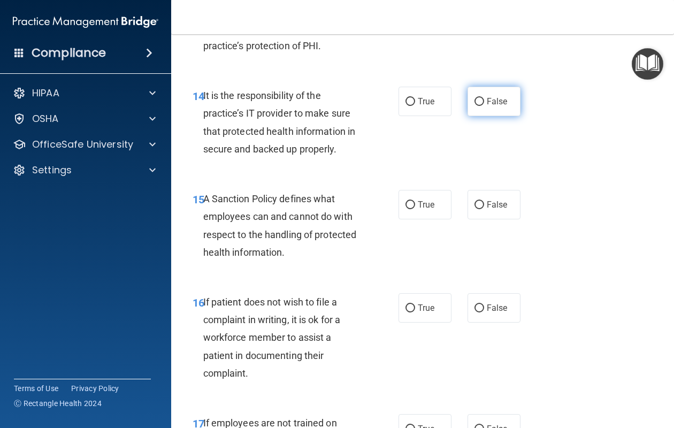
click at [483, 98] on input "False" at bounding box center [480, 102] width 10 height 8
radio input "true"
click at [480, 201] on input "False" at bounding box center [480, 205] width 10 height 8
radio input "true"
click at [413, 304] on input "True" at bounding box center [411, 308] width 10 height 8
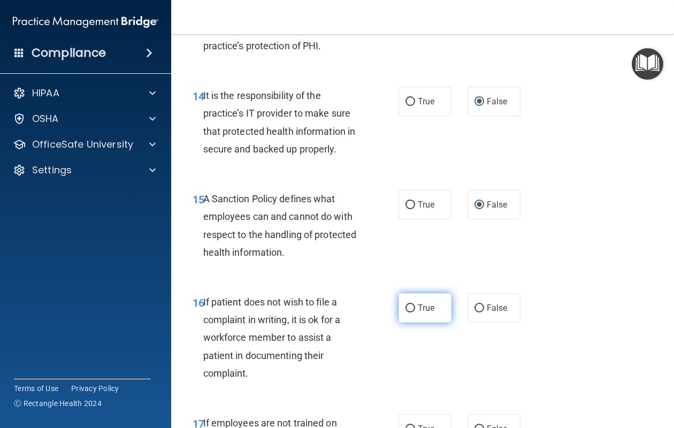
radio input "true"
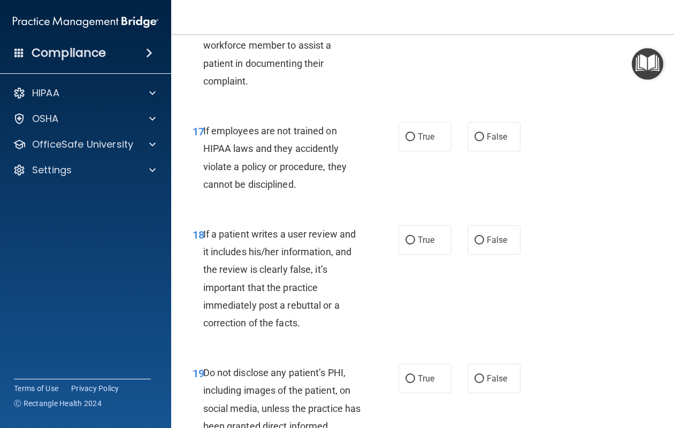
scroll to position [2081, 0]
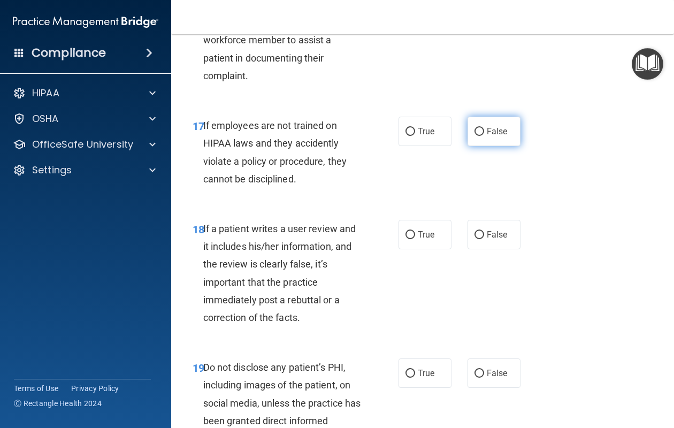
click at [482, 128] on input "False" at bounding box center [480, 132] width 10 height 8
radio input "true"
click at [480, 231] on input "False" at bounding box center [480, 235] width 10 height 8
radio input "true"
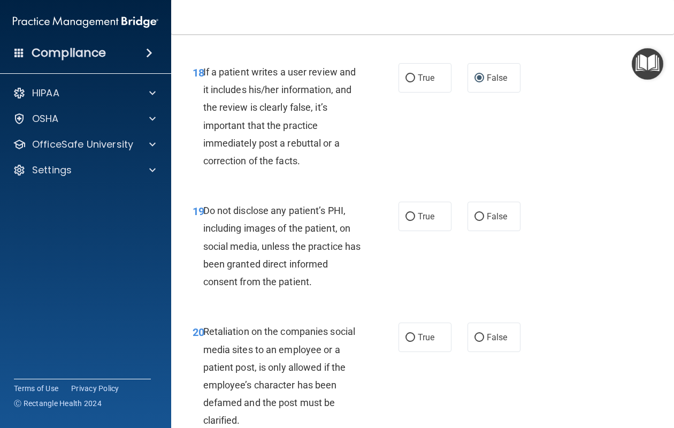
scroll to position [2239, 0]
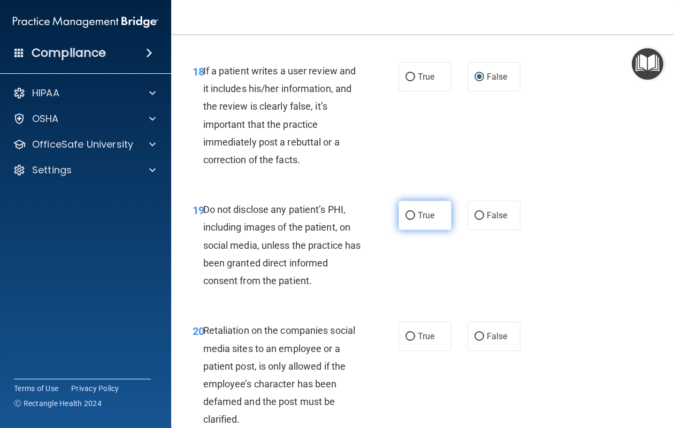
click at [411, 212] on input "True" at bounding box center [411, 216] width 10 height 8
radio input "true"
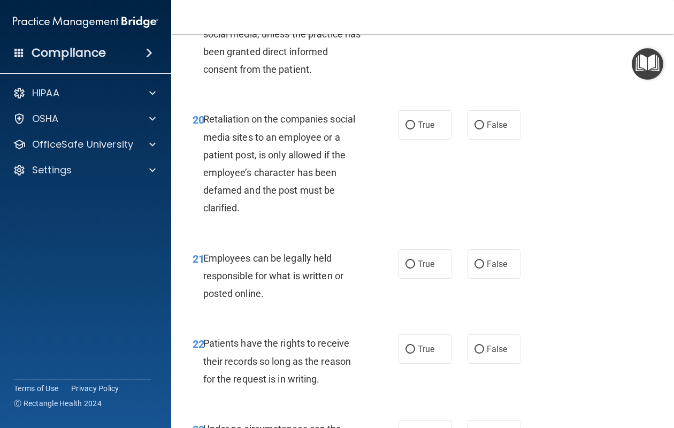
scroll to position [2463, 0]
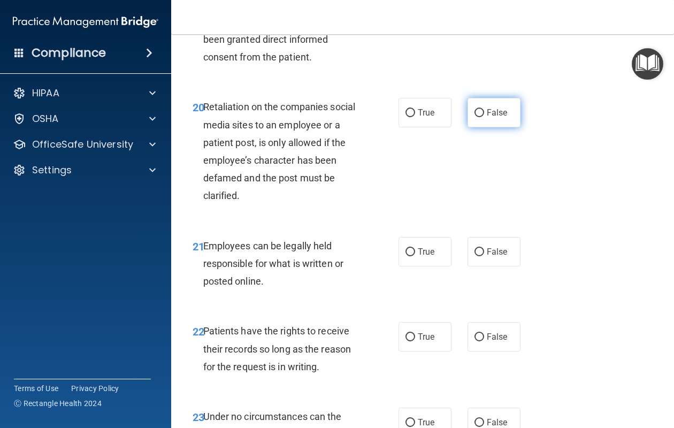
click at [481, 109] on input "False" at bounding box center [480, 113] width 10 height 8
radio input "true"
click at [410, 248] on input "True" at bounding box center [411, 252] width 10 height 8
radio input "true"
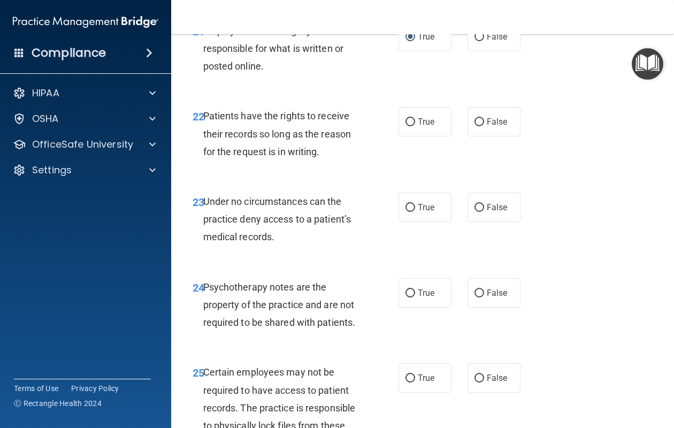
scroll to position [2686, 0]
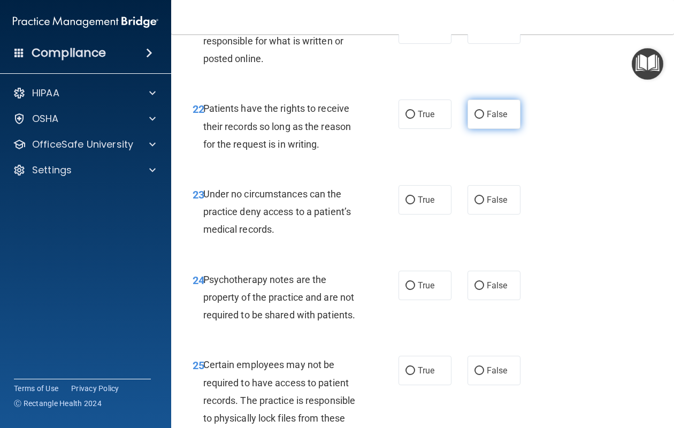
click at [478, 111] on input "False" at bounding box center [480, 115] width 10 height 8
radio input "true"
click at [482, 196] on input "False" at bounding box center [480, 200] width 10 height 8
radio input "true"
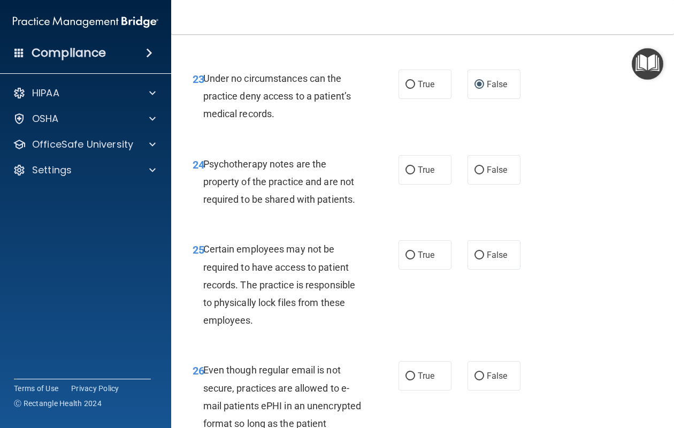
scroll to position [2802, 0]
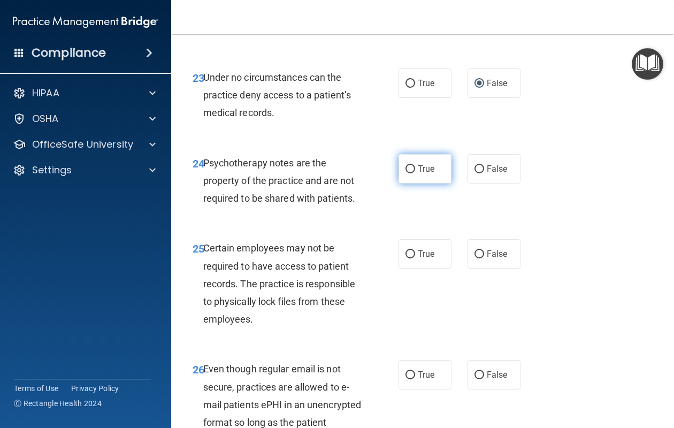
click at [411, 165] on input "True" at bounding box center [411, 169] width 10 height 8
radio input "true"
click at [411, 250] on input "True" at bounding box center [411, 254] width 10 height 8
radio input "true"
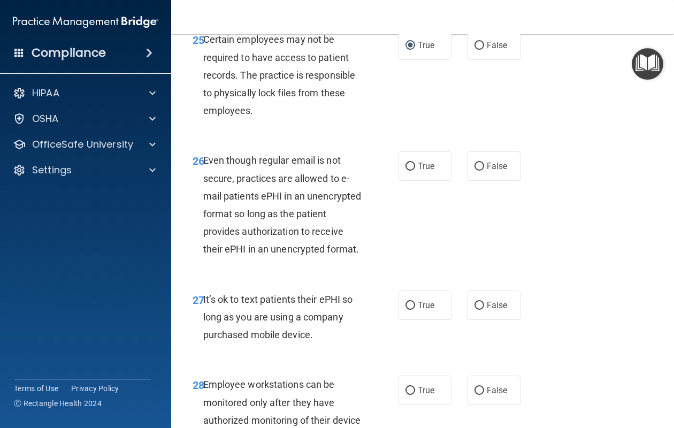
scroll to position [3033, 0]
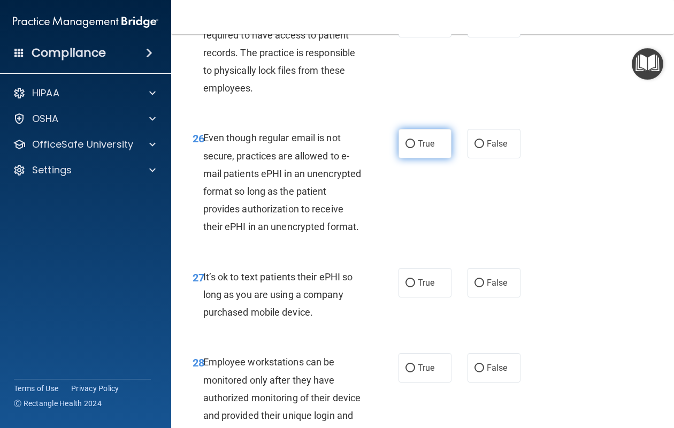
click at [413, 140] on input "True" at bounding box center [411, 144] width 10 height 8
radio input "true"
click at [479, 279] on input "False" at bounding box center [480, 283] width 10 height 8
radio input "true"
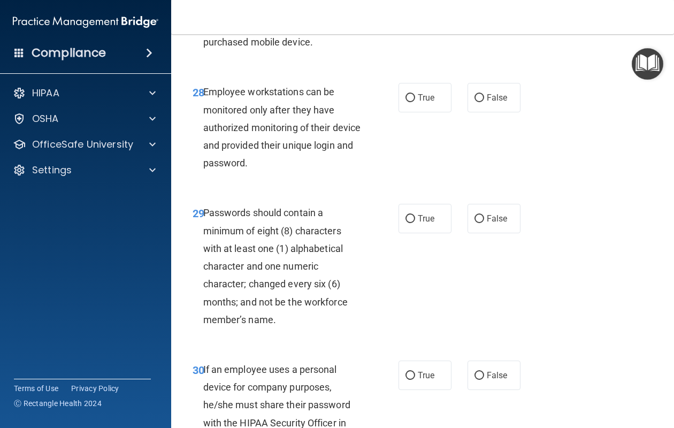
scroll to position [3305, 0]
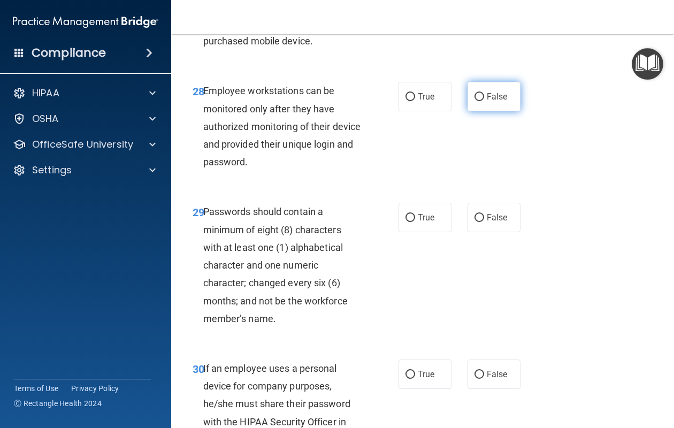
click at [480, 93] on input "False" at bounding box center [480, 97] width 10 height 8
radio input "true"
click at [410, 214] on input "True" at bounding box center [411, 218] width 10 height 8
radio input "true"
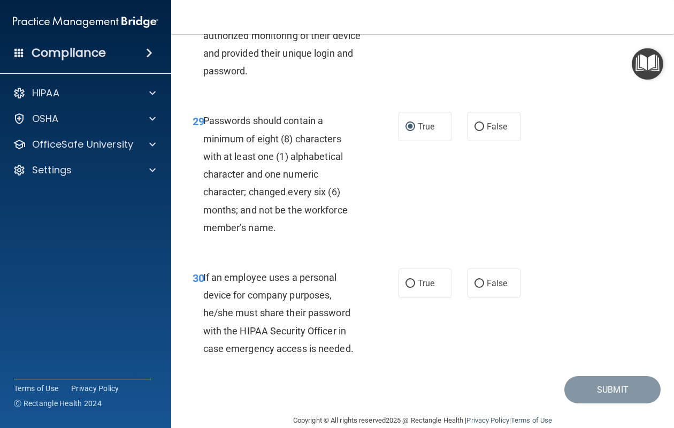
scroll to position [3395, 0]
click at [479, 280] on input "False" at bounding box center [480, 284] width 10 height 8
radio input "true"
click at [591, 377] on button "Submit" at bounding box center [613, 390] width 96 height 27
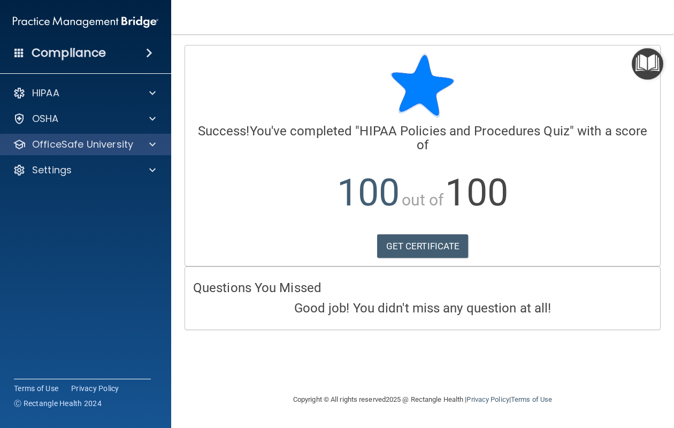
click at [151, 140] on span at bounding box center [152, 144] width 6 height 13
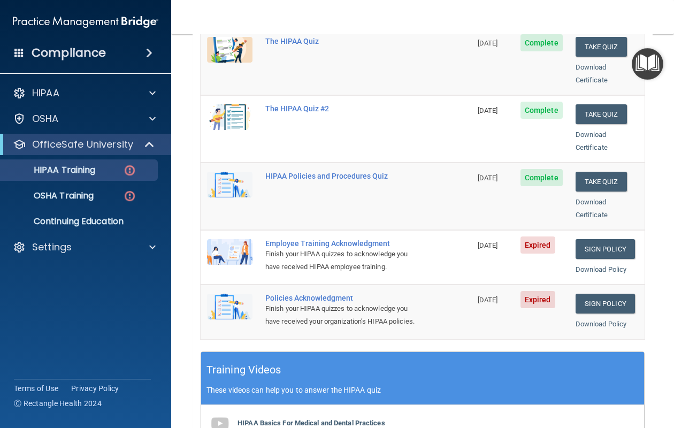
scroll to position [180, 0]
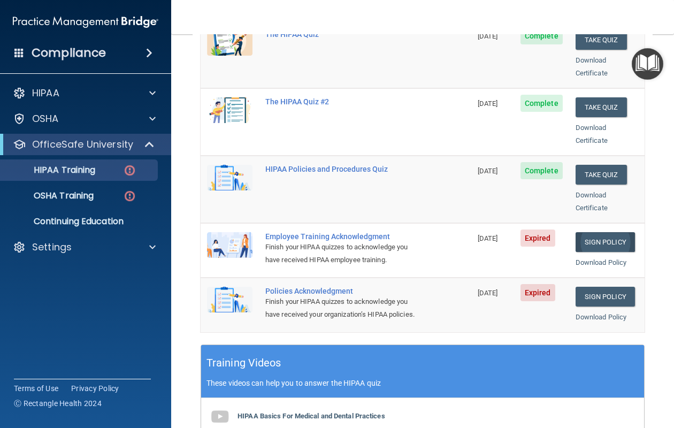
click at [607, 232] on link "Sign Policy" at bounding box center [605, 242] width 59 height 20
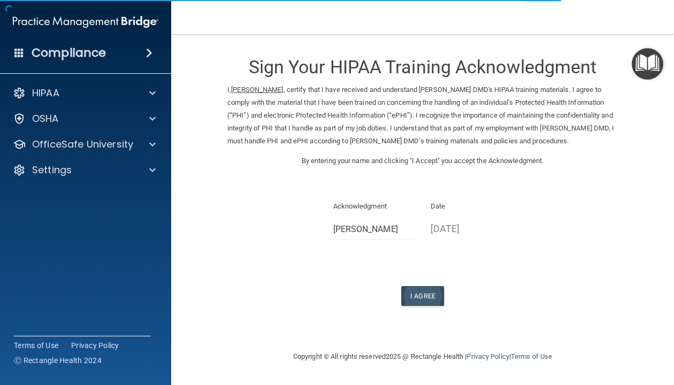
click at [415, 287] on button "I Agree" at bounding box center [422, 296] width 43 height 20
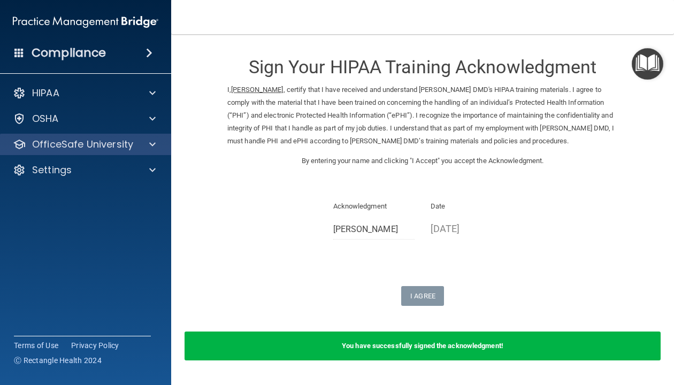
click at [156, 146] on div at bounding box center [151, 144] width 27 height 13
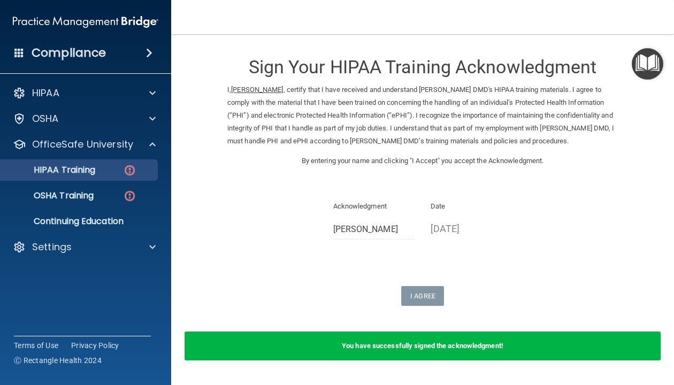
click at [129, 171] on img at bounding box center [129, 170] width 13 height 13
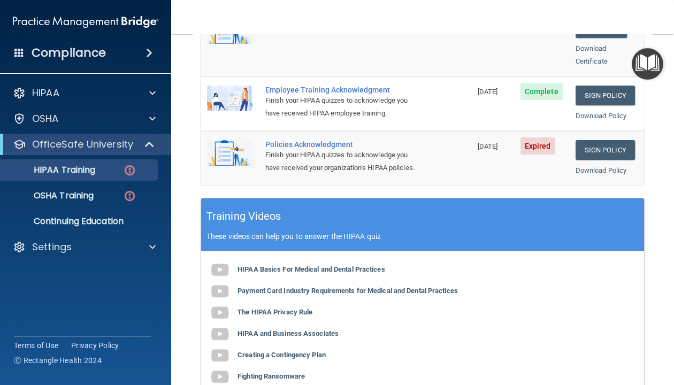
scroll to position [327, 0]
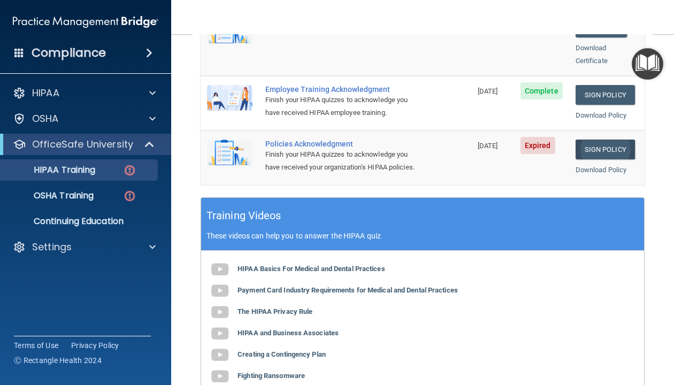
click at [601, 140] on link "Sign Policy" at bounding box center [605, 150] width 59 height 20
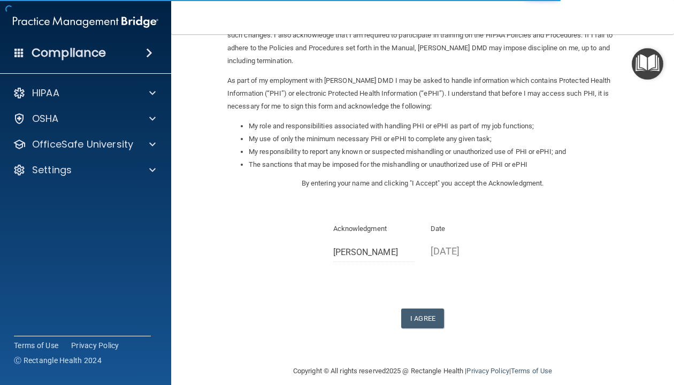
scroll to position [93, 0]
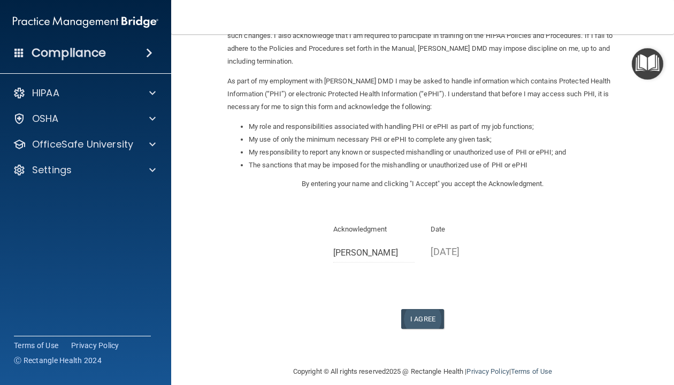
click at [432, 312] on button "I Agree" at bounding box center [422, 319] width 43 height 20
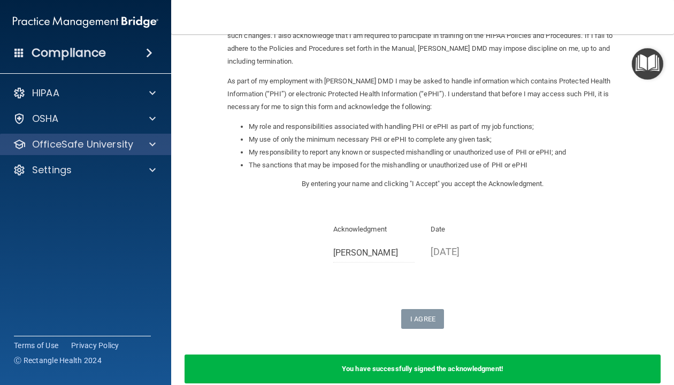
click at [154, 143] on span at bounding box center [152, 144] width 6 height 13
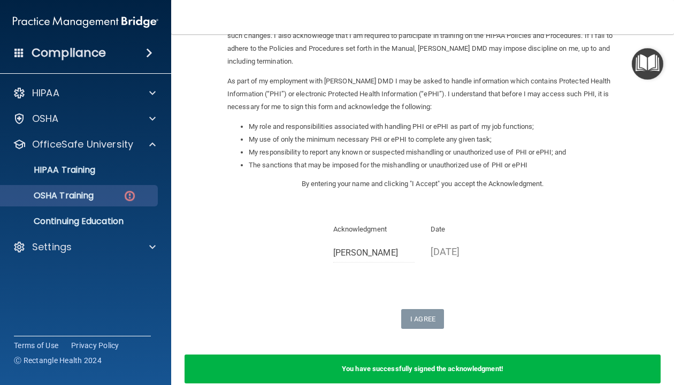
click at [86, 197] on p "OSHA Training" at bounding box center [50, 195] width 87 height 11
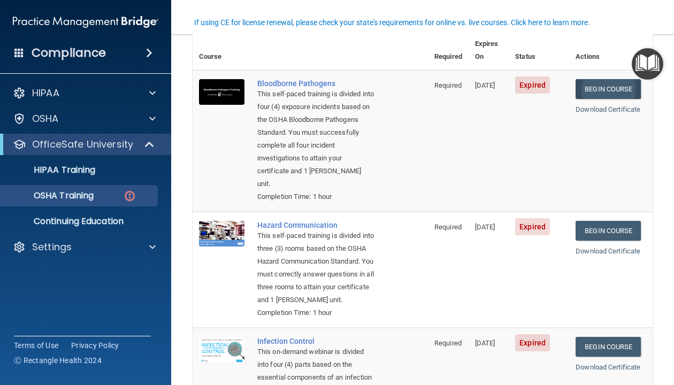
click at [605, 79] on link "Begin Course" at bounding box center [608, 89] width 65 height 20
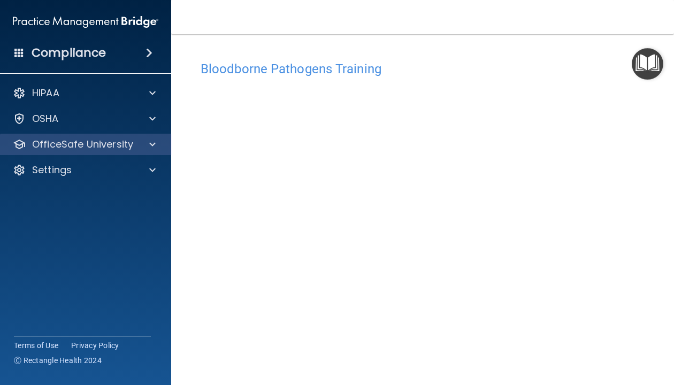
click at [151, 143] on span at bounding box center [152, 144] width 6 height 13
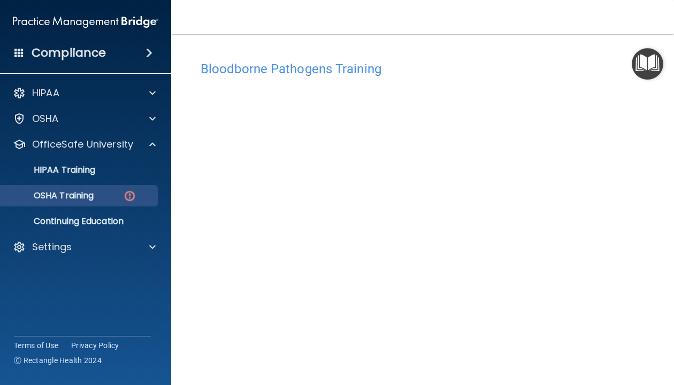
click at [94, 194] on p "OSHA Training" at bounding box center [50, 195] width 87 height 11
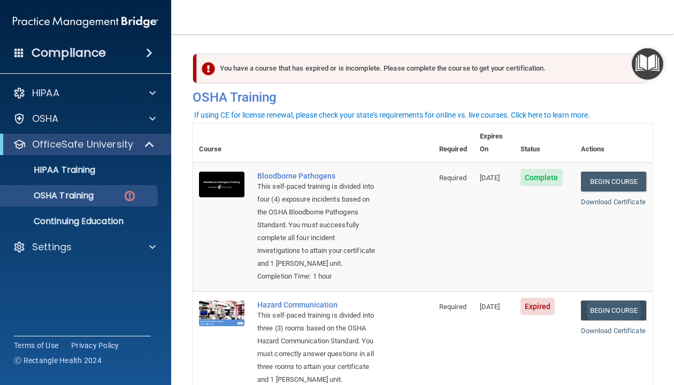
click at [600, 301] on link "Begin Course" at bounding box center [613, 311] width 65 height 20
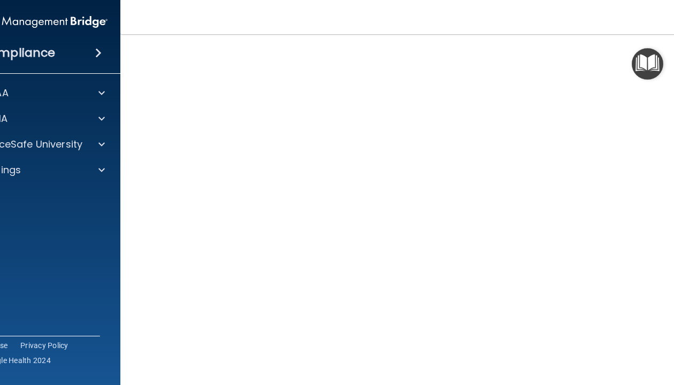
scroll to position [63, 0]
click at [72, 142] on p "OfficeSafe University" at bounding box center [31, 144] width 101 height 13
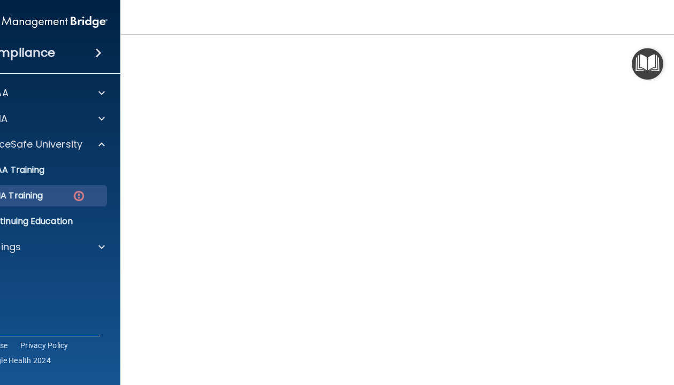
click at [63, 202] on link "OSHA Training" at bounding box center [22, 195] width 169 height 21
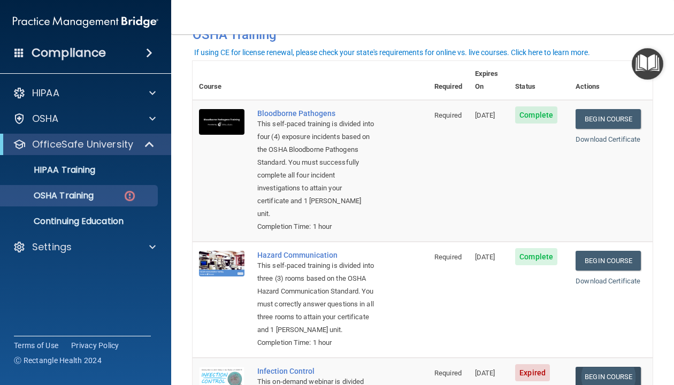
click at [594, 367] on link "Begin Course" at bounding box center [608, 377] width 65 height 20
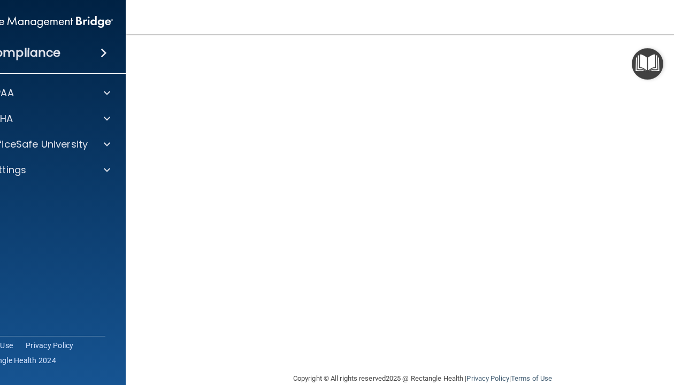
scroll to position [51, 0]
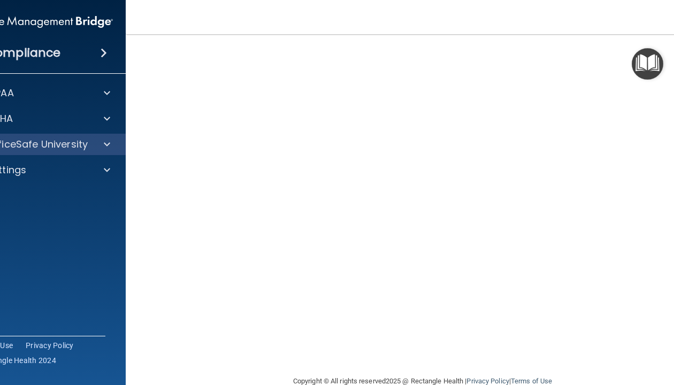
click at [51, 147] on p "OfficeSafe University" at bounding box center [37, 144] width 101 height 13
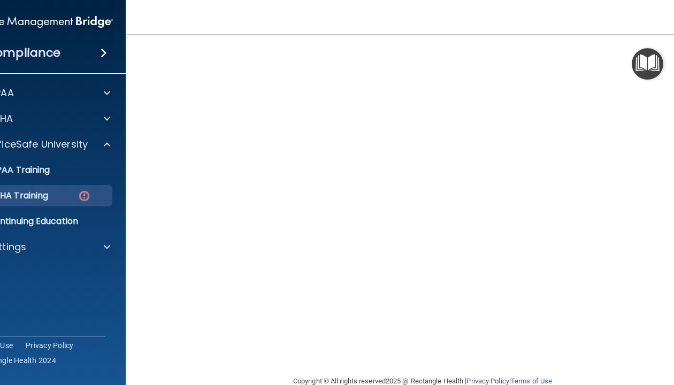
click at [44, 196] on p "OSHA Training" at bounding box center [4, 195] width 87 height 11
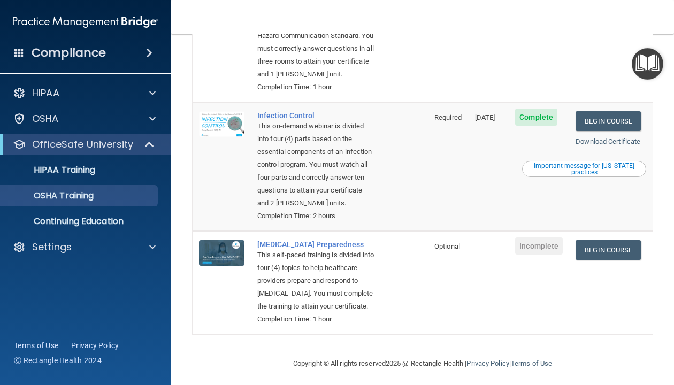
scroll to position [288, 0]
click at [606, 241] on link "Begin Course" at bounding box center [608, 251] width 65 height 20
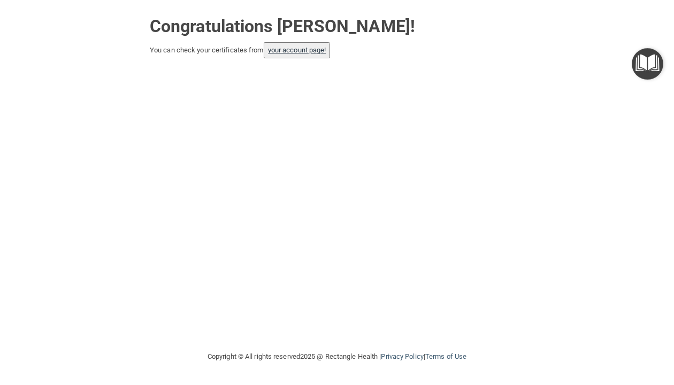
click at [317, 52] on link "your account page!" at bounding box center [297, 50] width 58 height 8
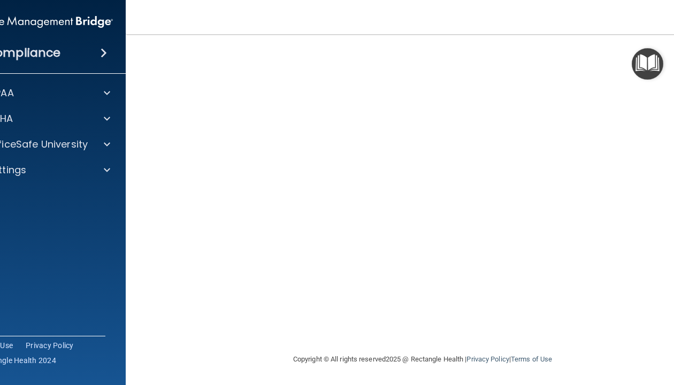
scroll to position [72, 0]
click at [101, 150] on div at bounding box center [105, 144] width 27 height 13
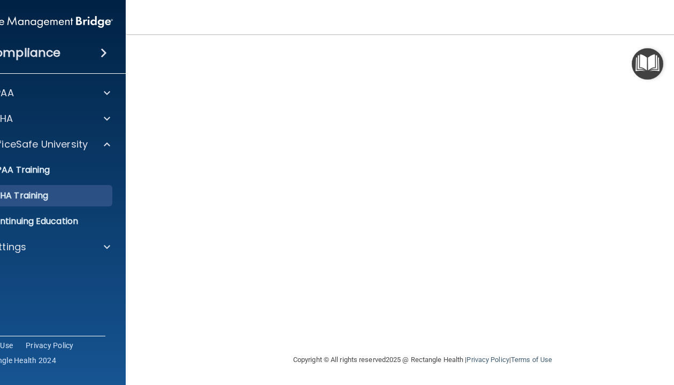
click at [73, 192] on div "OSHA Training" at bounding box center [34, 195] width 146 height 11
